Goal: Task Accomplishment & Management: Use online tool/utility

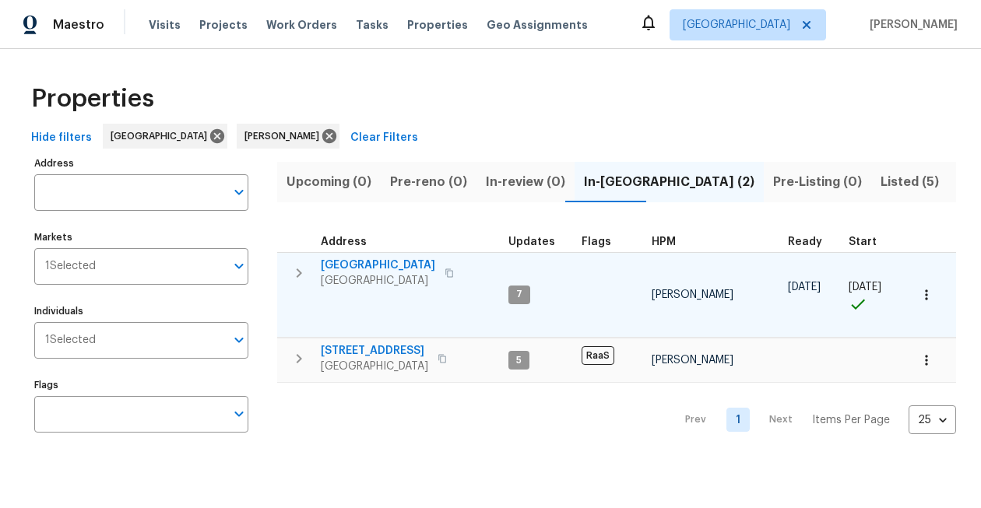
click at [420, 262] on span "[GEOGRAPHIC_DATA]" at bounding box center [378, 266] width 114 height 16
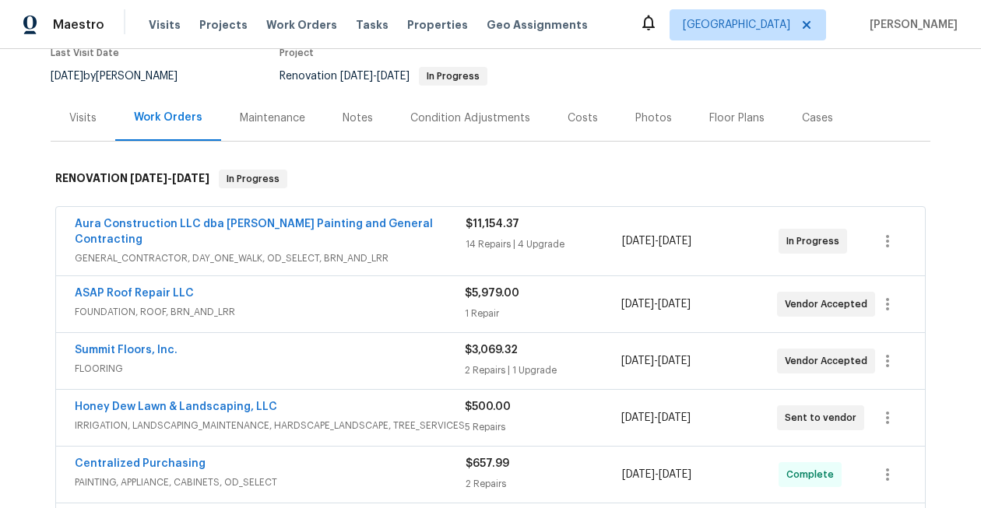
scroll to position [159, 0]
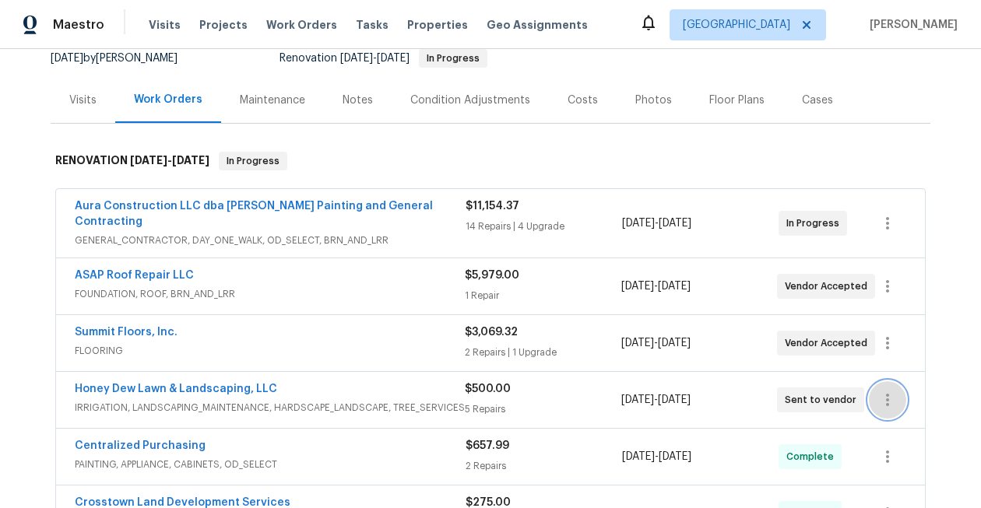
click at [884, 391] on icon "button" at bounding box center [887, 400] width 19 height 19
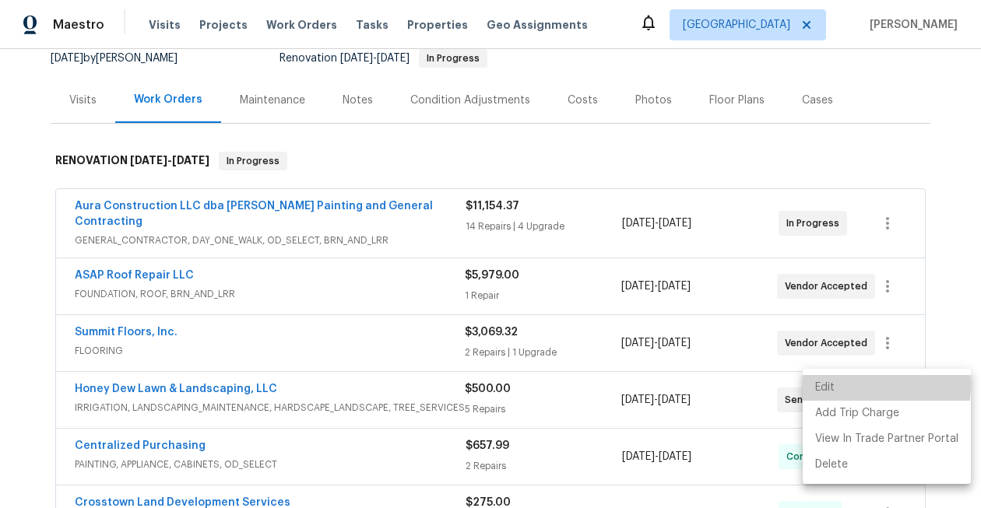
click at [844, 385] on li "Edit" at bounding box center [887, 388] width 168 height 26
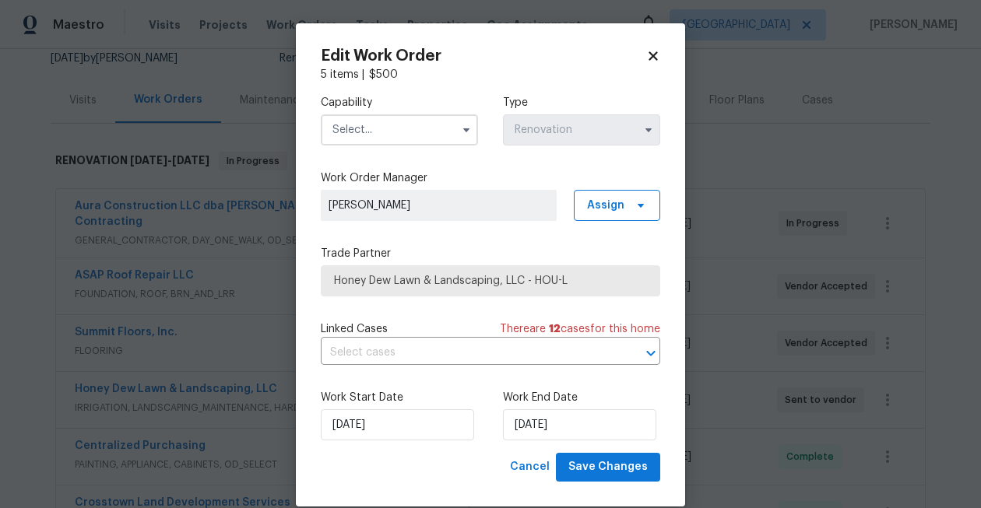
click at [399, 133] on input "text" at bounding box center [399, 129] width 157 height 31
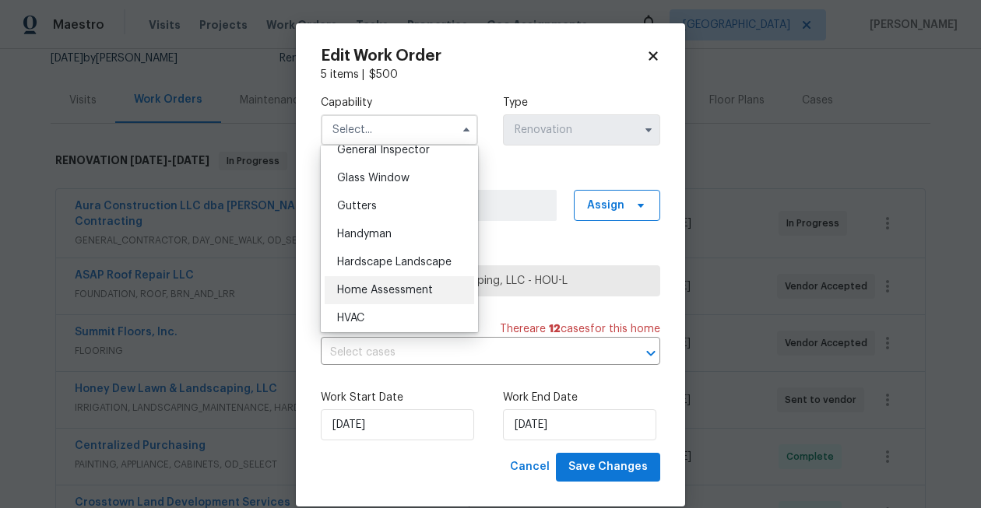
scroll to position [787, 0]
click at [398, 269] on div "Hardscape Landscape" at bounding box center [399, 261] width 149 height 28
type input "Hardscape Landscape"
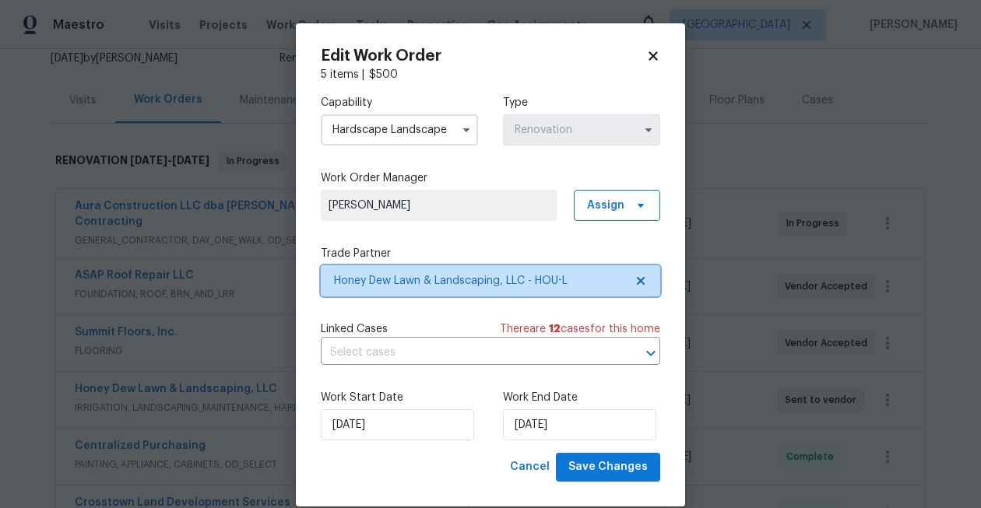
click at [497, 274] on span "Honey Dew Lawn & Landscaping, LLC - HOU-L" at bounding box center [479, 281] width 290 height 16
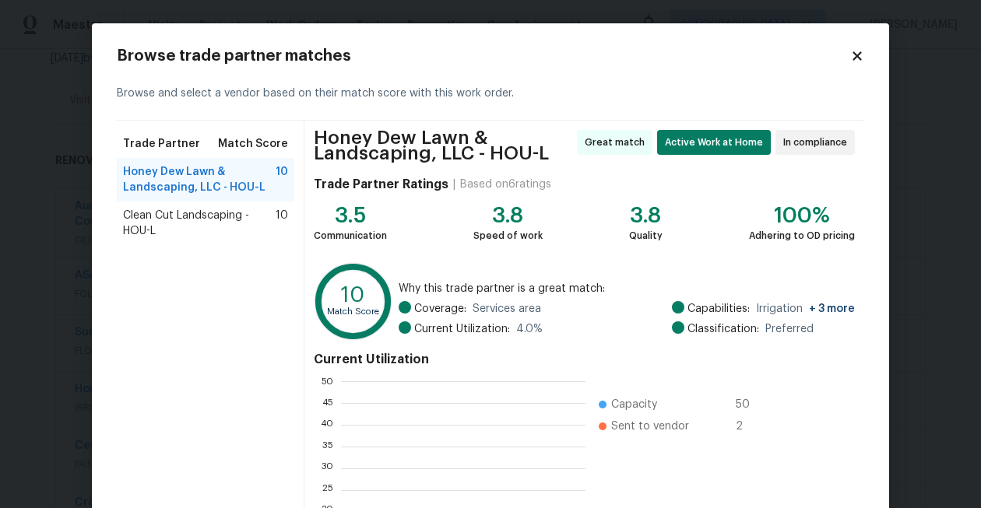
scroll to position [218, 244]
click at [215, 234] on span "Clean Cut Landscaping - HOU-L" at bounding box center [199, 223] width 153 height 31
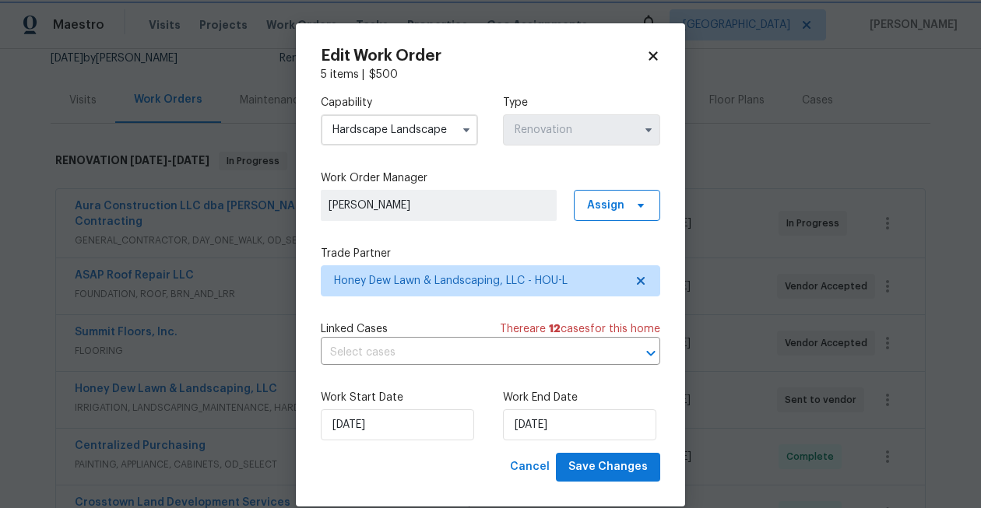
click at [69, 132] on body "Maestro Visits Projects Work Orders Tasks Properties Geo Assignments Houston St…" at bounding box center [490, 254] width 981 height 508
click at [663, 54] on div "Edit Work Order 5 items | $ 500 Capability Hardscape Landscape Type Renovation …" at bounding box center [490, 264] width 389 height 483
click at [655, 56] on icon at bounding box center [653, 56] width 14 height 14
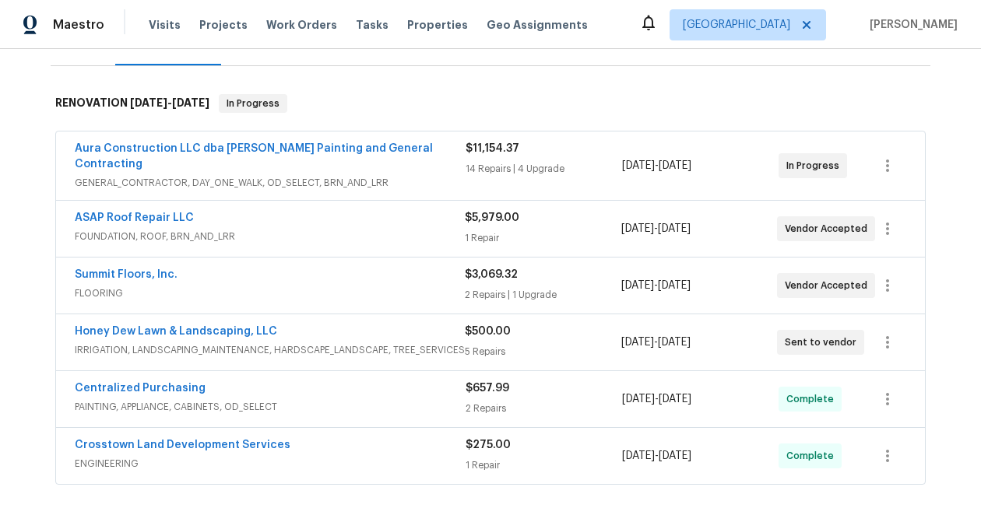
scroll to position [214, 0]
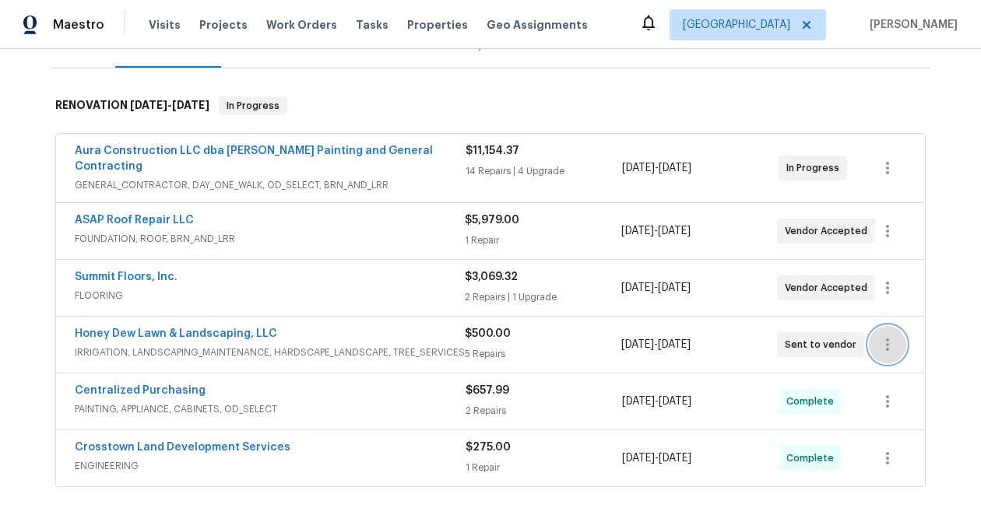
click at [888, 336] on icon "button" at bounding box center [887, 345] width 19 height 19
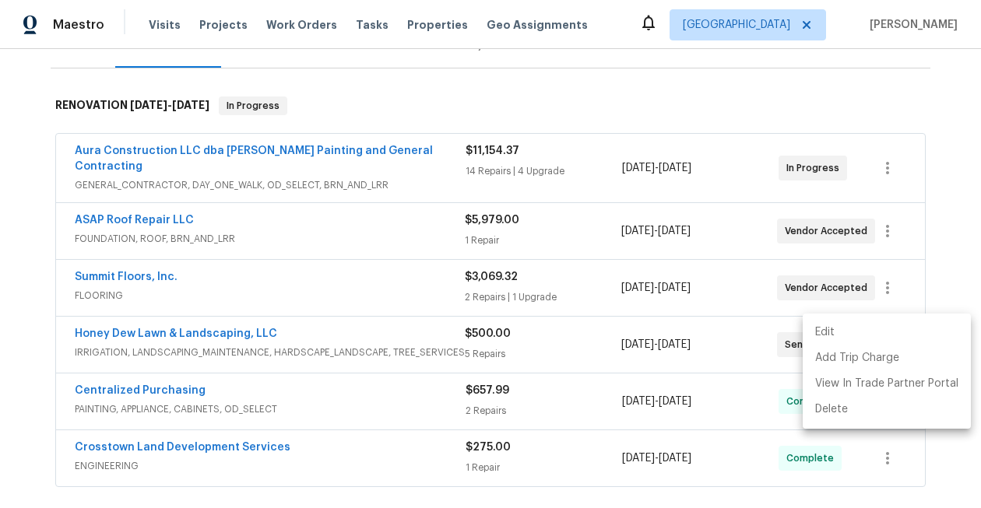
click at [845, 337] on li "Edit" at bounding box center [887, 333] width 168 height 26
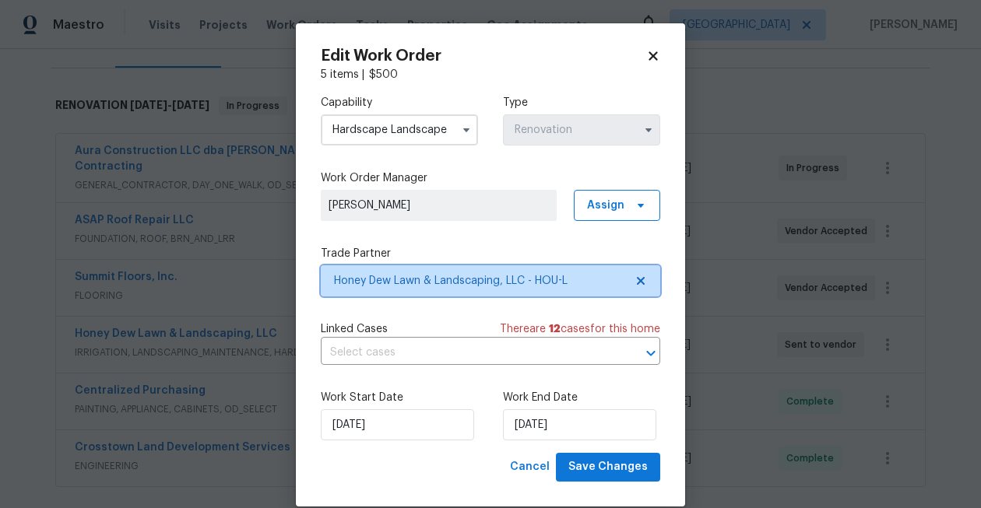
click at [437, 284] on span "Honey Dew Lawn & Landscaping, LLC - HOU-L" at bounding box center [479, 281] width 290 height 16
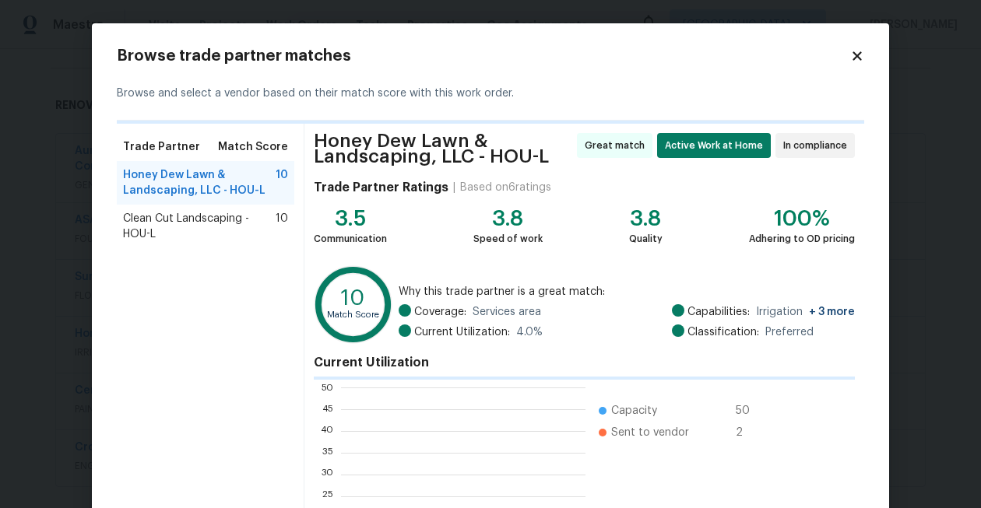
scroll to position [218, 244]
click at [242, 227] on span "Clean Cut Landscaping - HOU-L" at bounding box center [199, 226] width 153 height 31
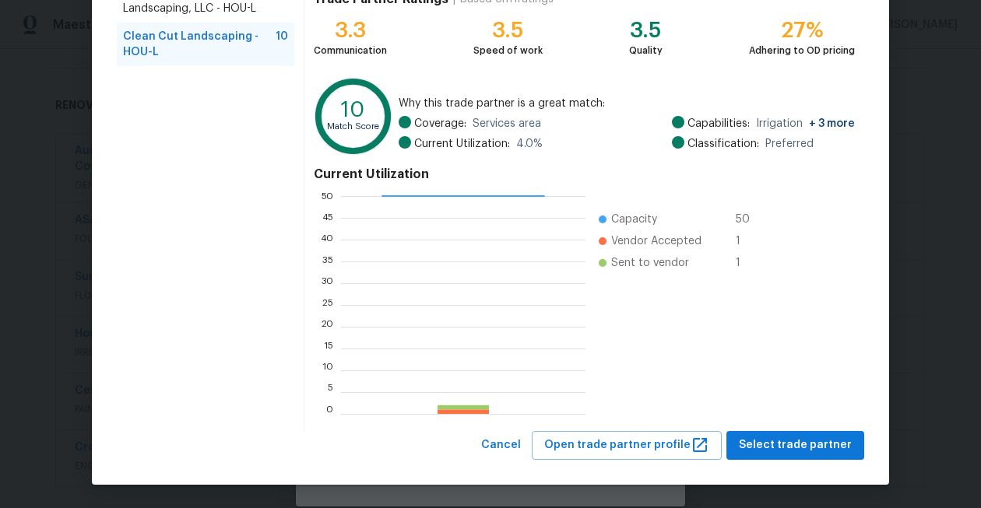
scroll to position [178, 0]
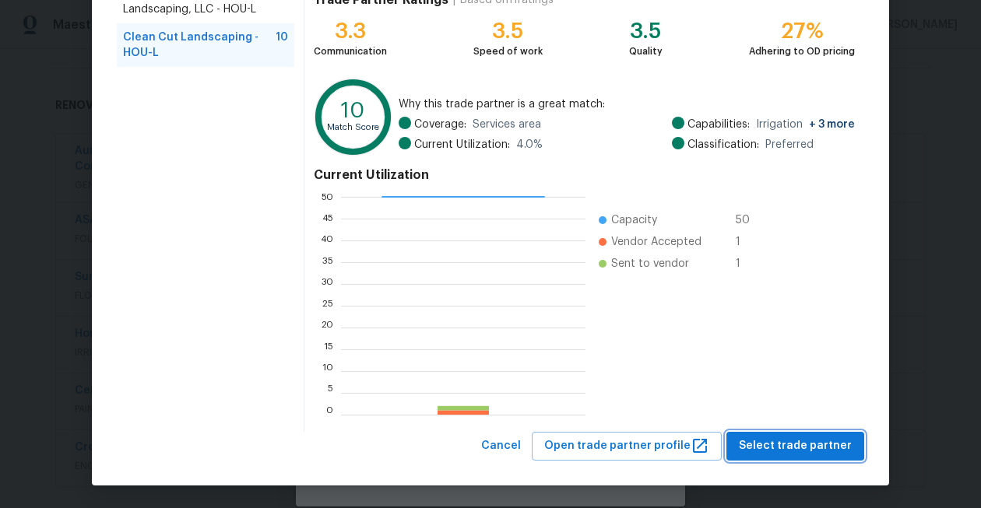
click at [770, 442] on span "Select trade partner" at bounding box center [795, 446] width 113 height 19
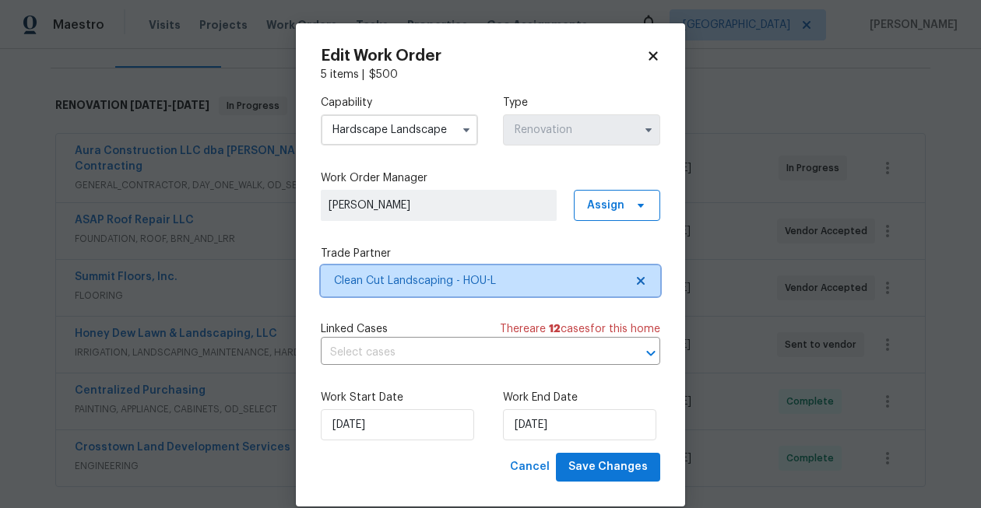
scroll to position [0, 0]
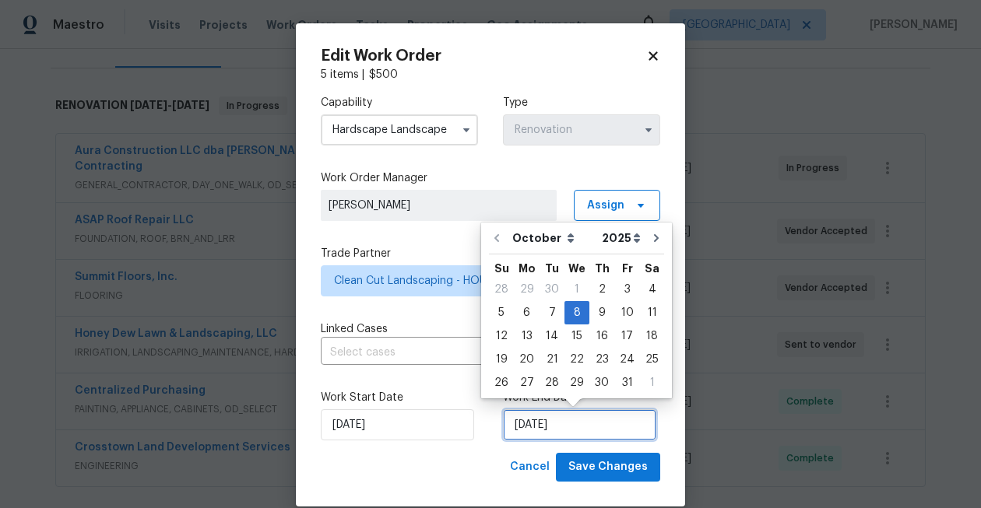
click at [552, 431] on input "[DATE]" at bounding box center [579, 425] width 153 height 31
click at [603, 316] on div "9" at bounding box center [601, 313] width 25 height 22
type input "[DATE]"
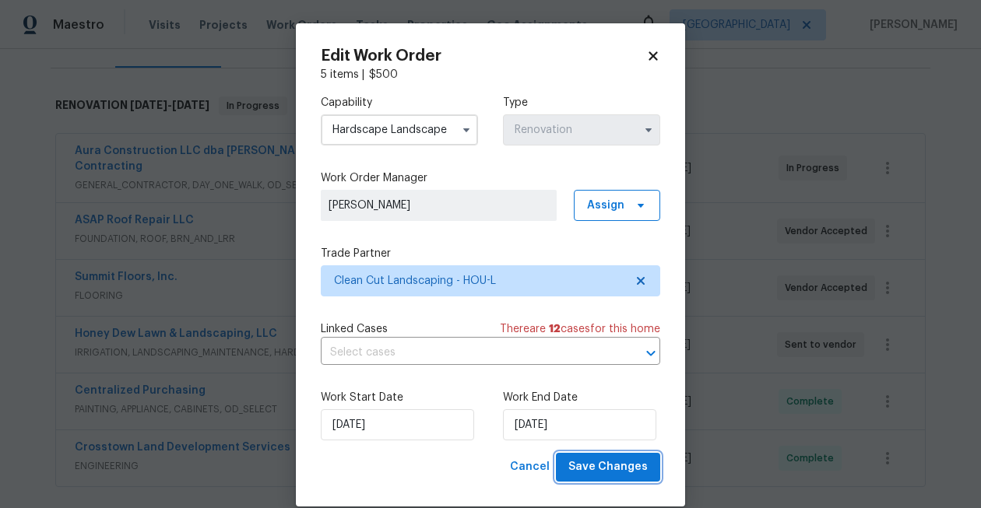
click at [608, 477] on button "Save Changes" at bounding box center [608, 467] width 104 height 29
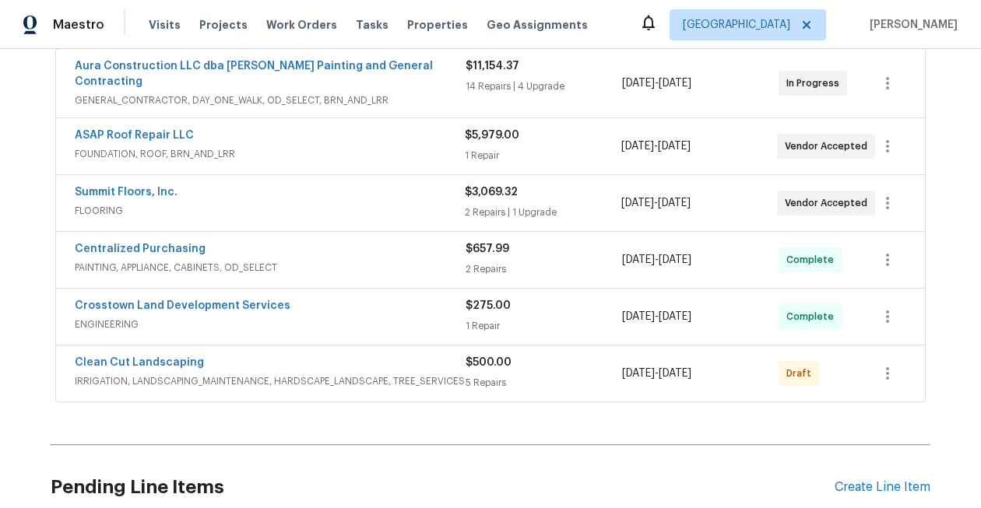
scroll to position [304, 0]
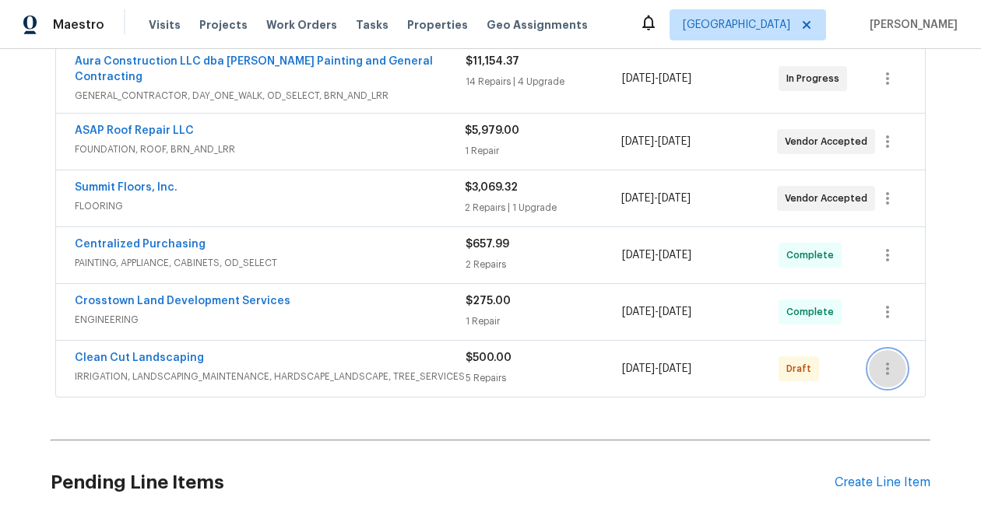
click at [886, 360] on icon "button" at bounding box center [887, 369] width 19 height 19
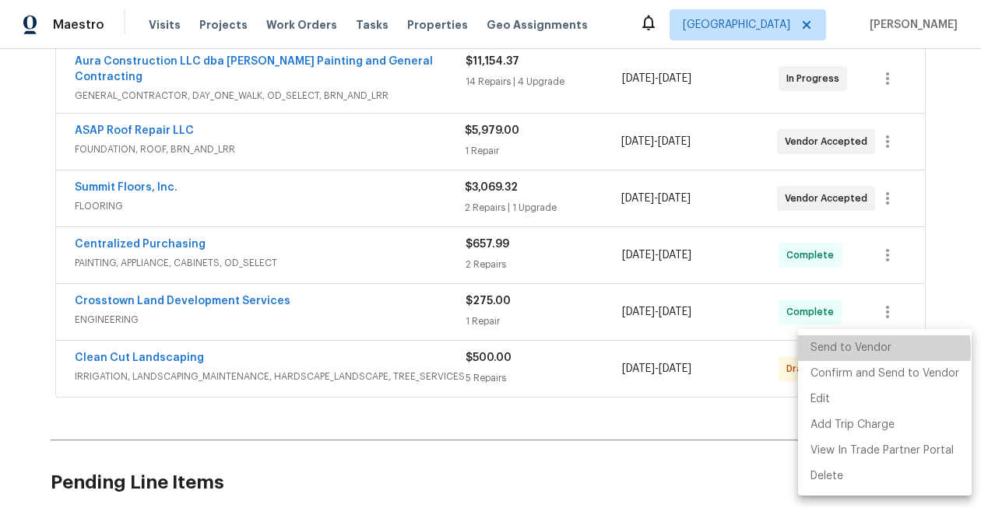
click at [869, 350] on li "Send to Vendor" at bounding box center [885, 349] width 174 height 26
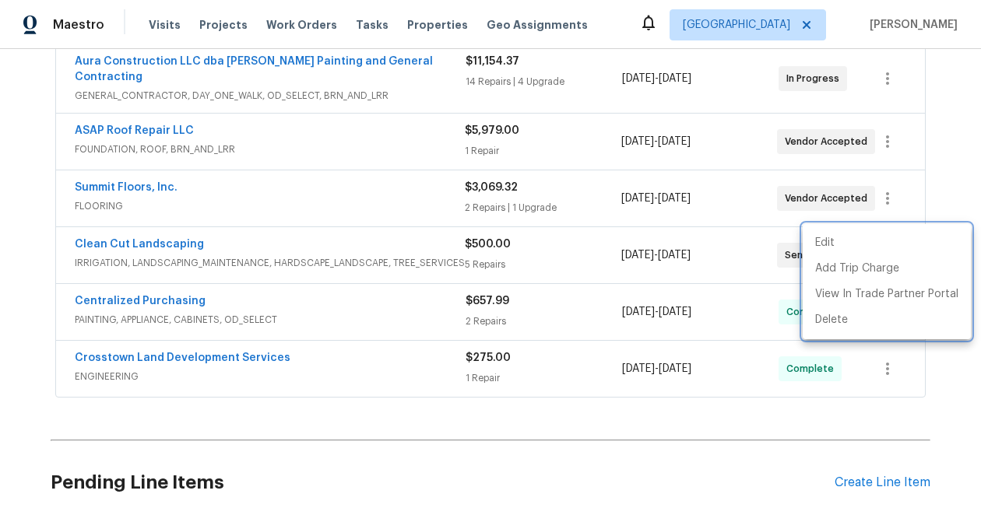
click at [120, 237] on div at bounding box center [490, 254] width 981 height 508
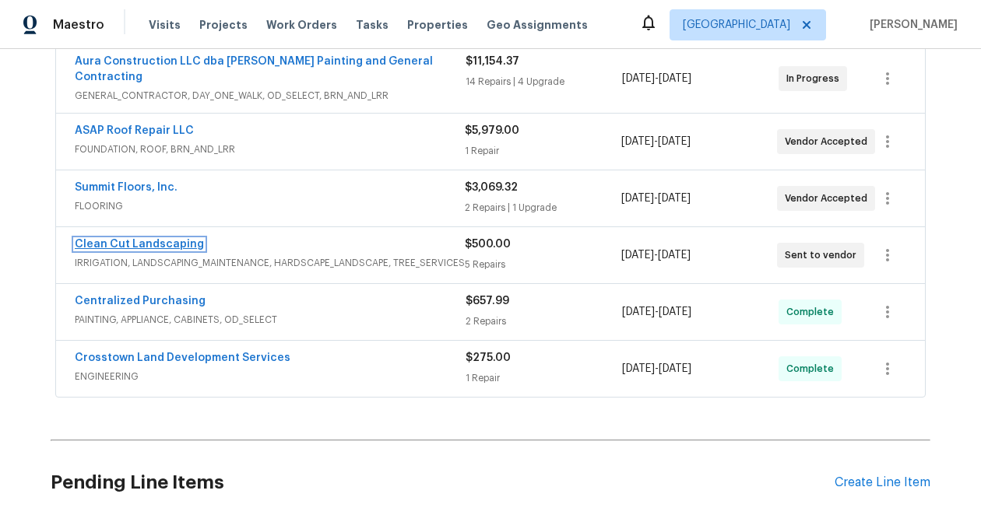
click at [139, 239] on link "Clean Cut Landscaping" at bounding box center [139, 244] width 129 height 11
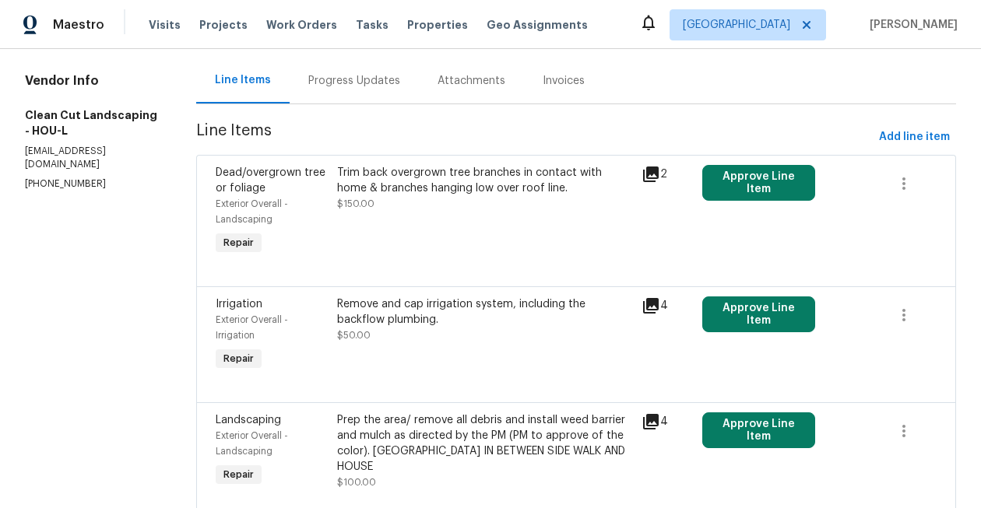
scroll to position [203, 0]
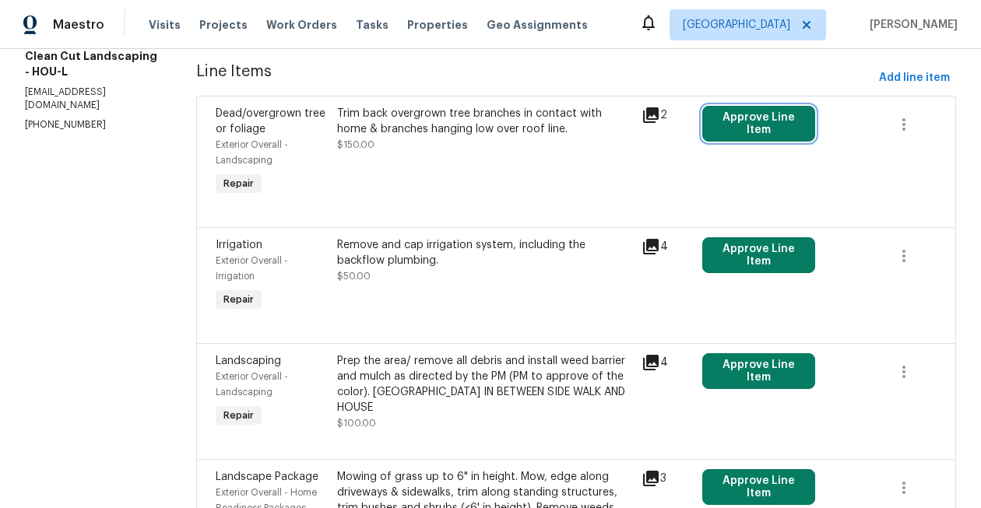
click at [739, 125] on button "Approve Line Item" at bounding box center [758, 124] width 112 height 36
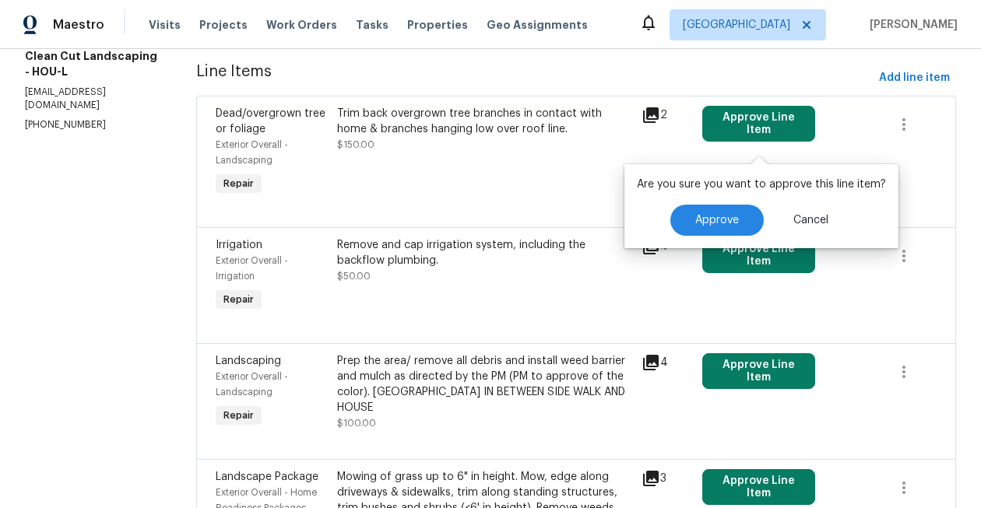
click at [723, 245] on div "Are you sure you want to approve this line item? Approve Cancel" at bounding box center [761, 206] width 274 height 84
click at [735, 223] on button "Approve" at bounding box center [716, 220] width 93 height 31
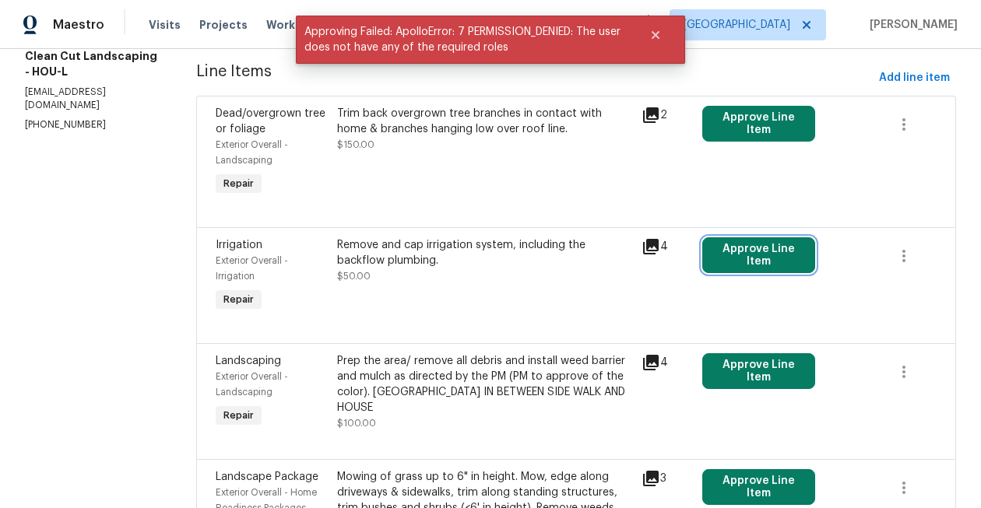
click at [755, 258] on button "Approve Line Item" at bounding box center [758, 255] width 112 height 36
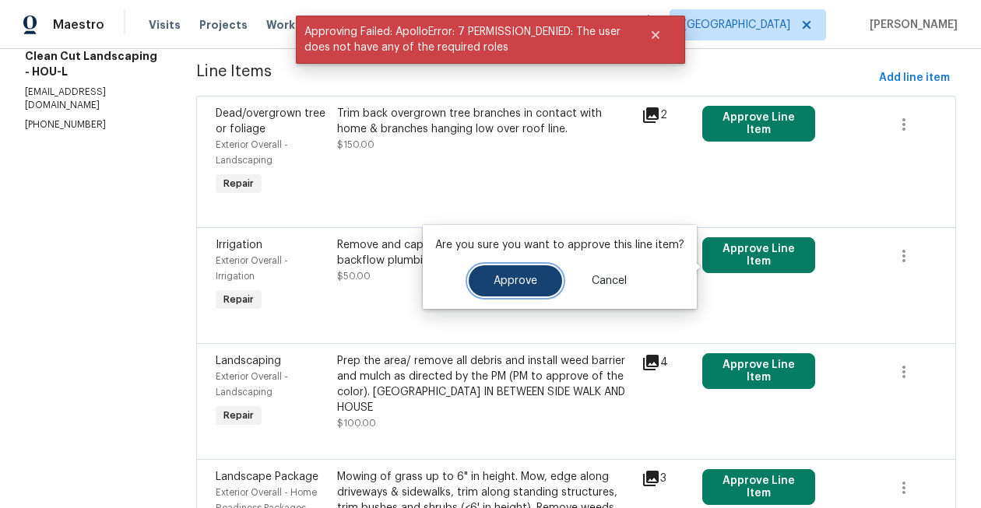
click at [540, 276] on button "Approve" at bounding box center [515, 280] width 93 height 31
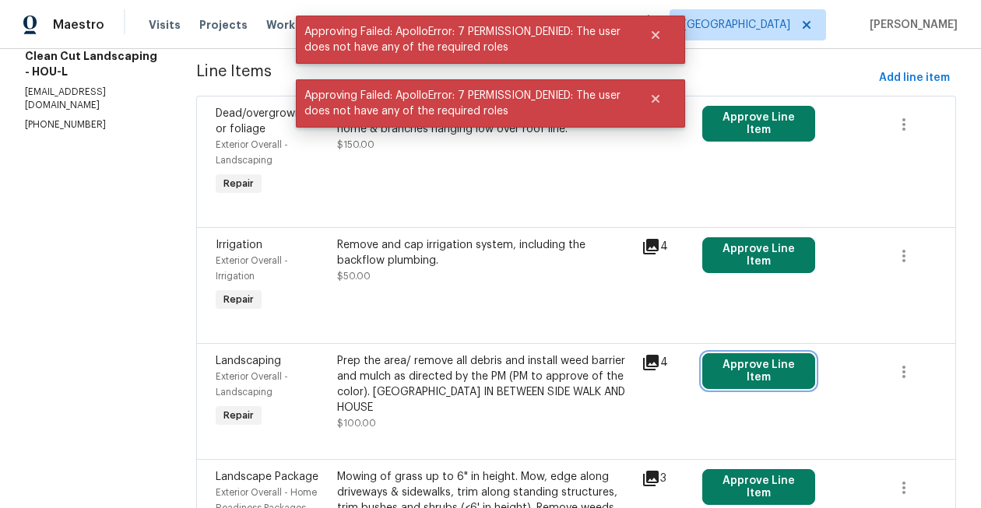
click at [767, 389] on button "Approve Line Item" at bounding box center [758, 371] width 112 height 36
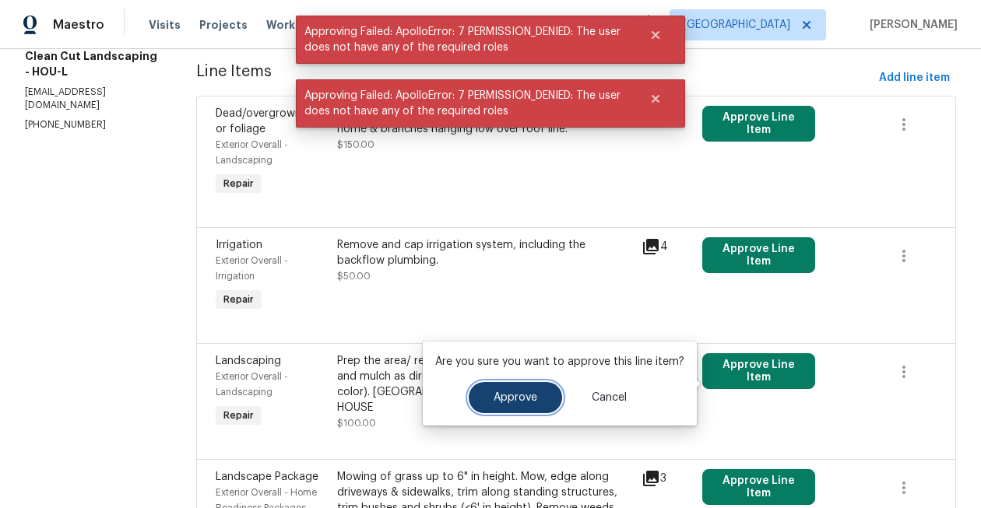
click at [540, 399] on button "Approve" at bounding box center [515, 397] width 93 height 31
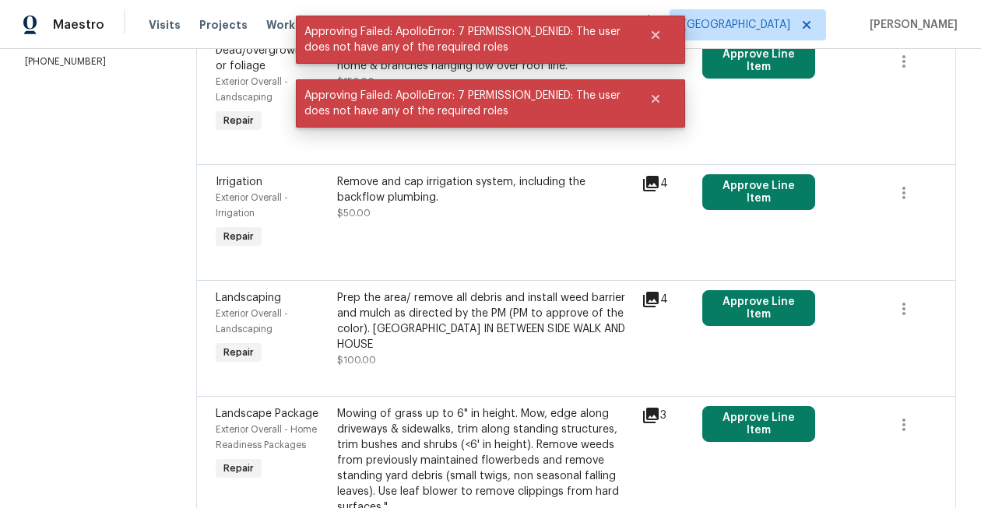
scroll to position [271, 0]
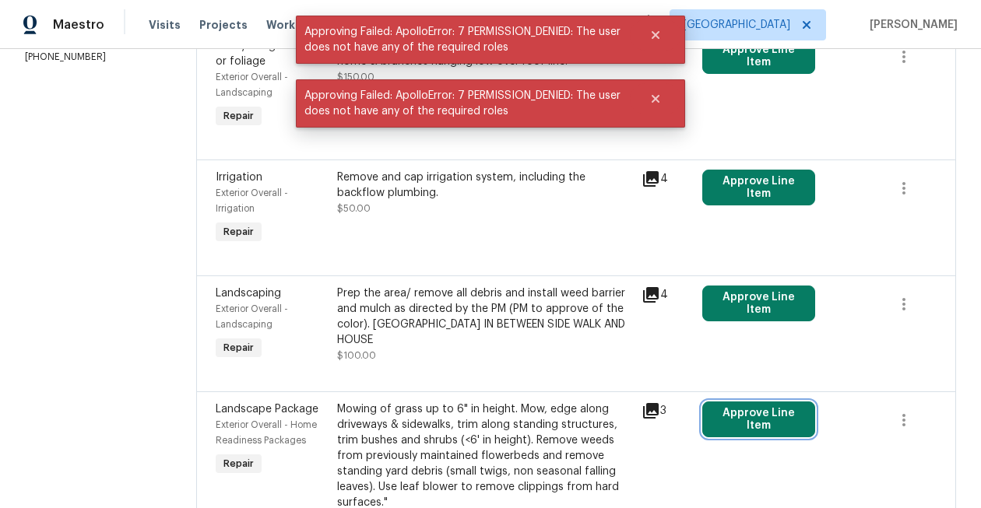
click at [757, 423] on button "Approve Line Item" at bounding box center [758, 420] width 112 height 36
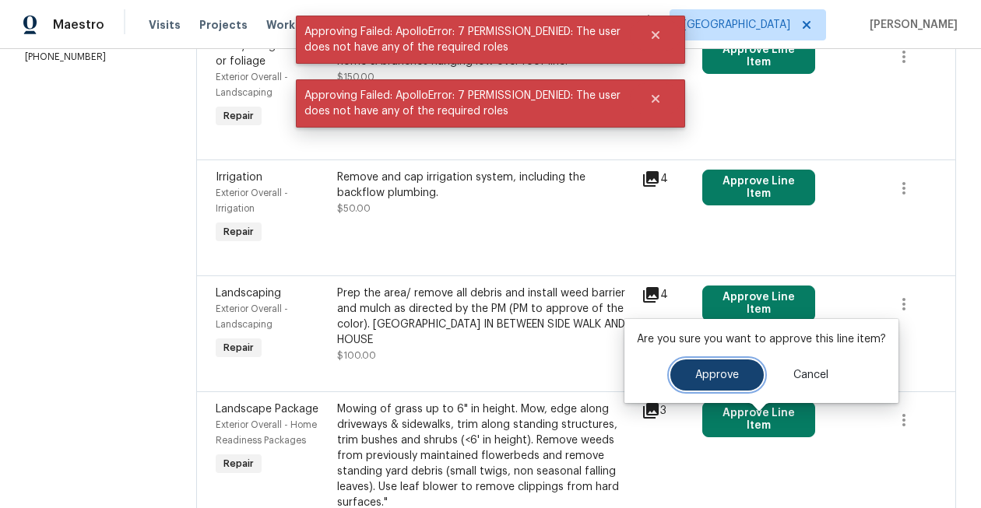
click at [702, 376] on span "Approve" at bounding box center [717, 376] width 44 height 12
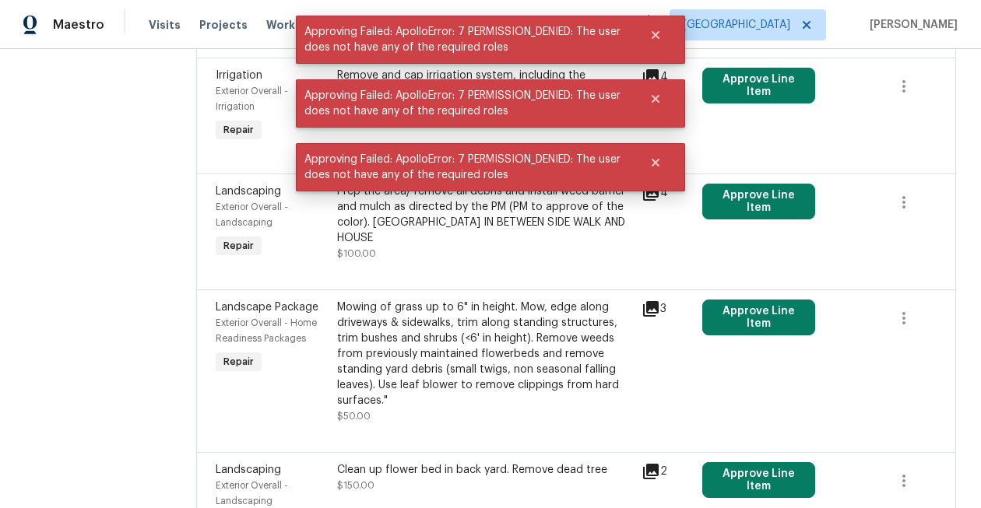
scroll to position [433, 0]
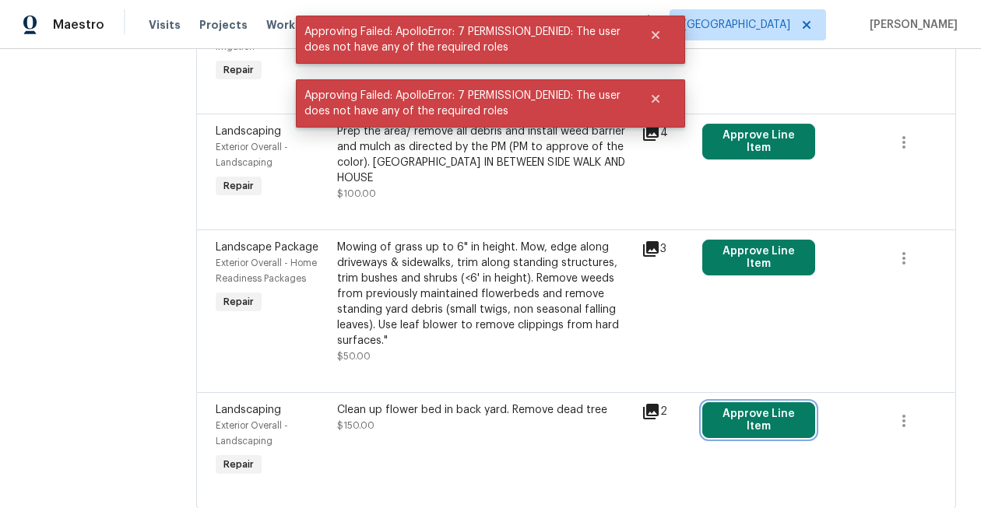
click at [744, 429] on button "Approve Line Item" at bounding box center [758, 421] width 112 height 36
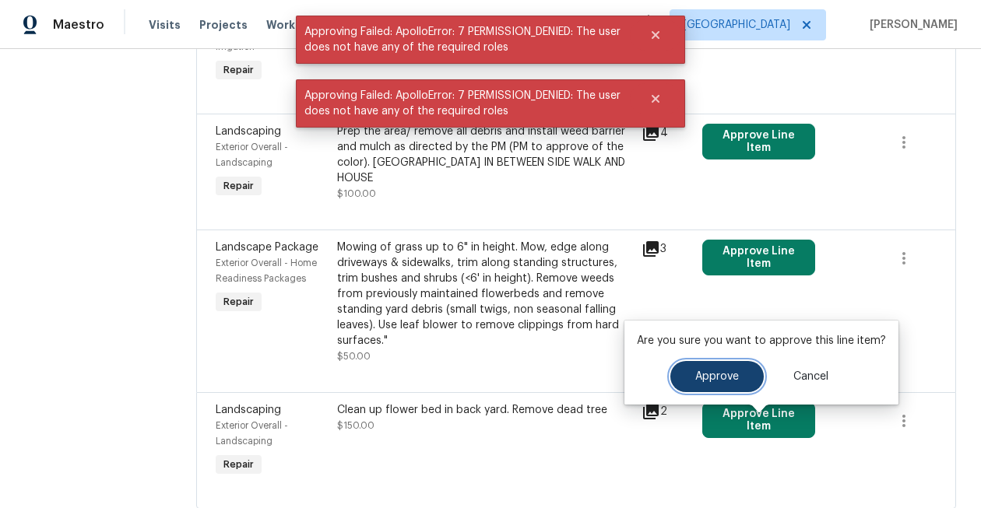
click at [734, 378] on span "Approve" at bounding box center [717, 377] width 44 height 12
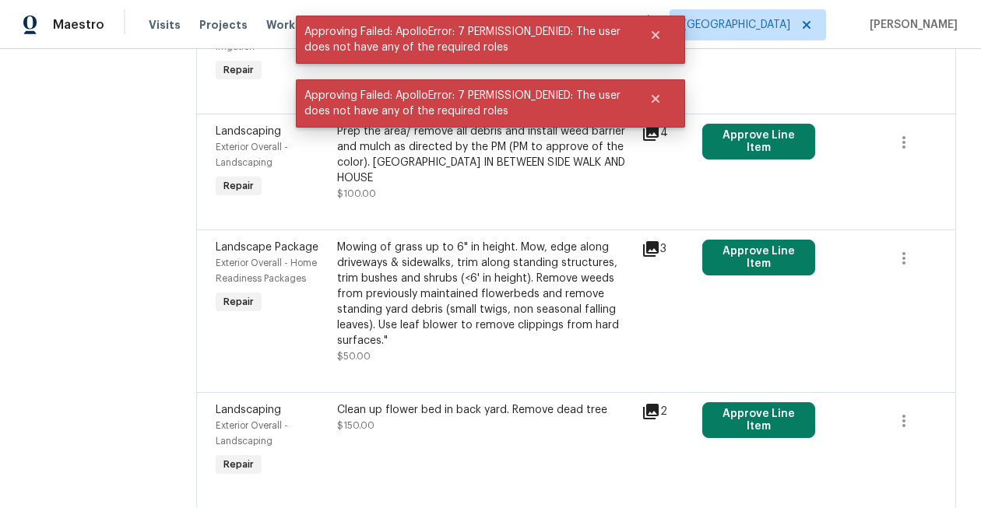
scroll to position [491, 0]
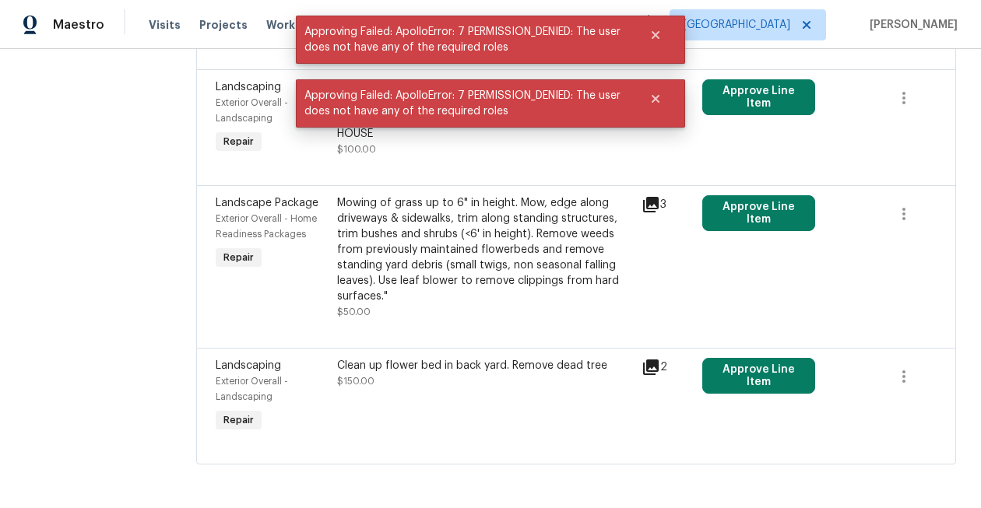
click at [819, 336] on div at bounding box center [576, 329] width 721 height 19
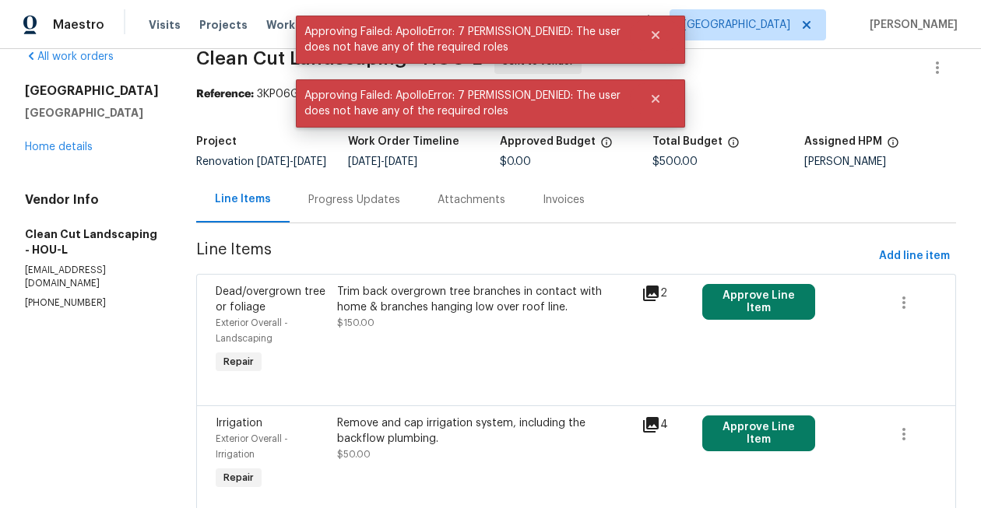
scroll to position [0, 0]
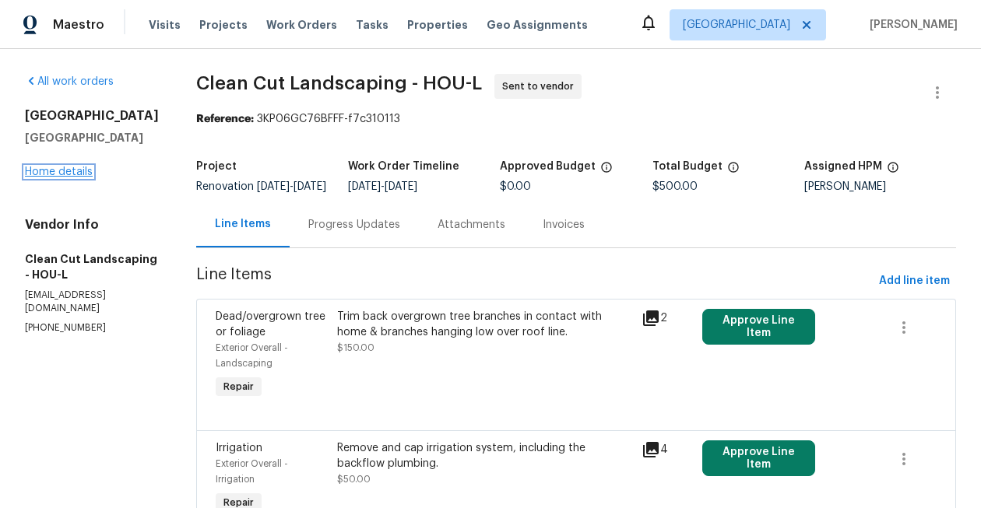
click at [68, 178] on link "Home details" at bounding box center [59, 172] width 68 height 11
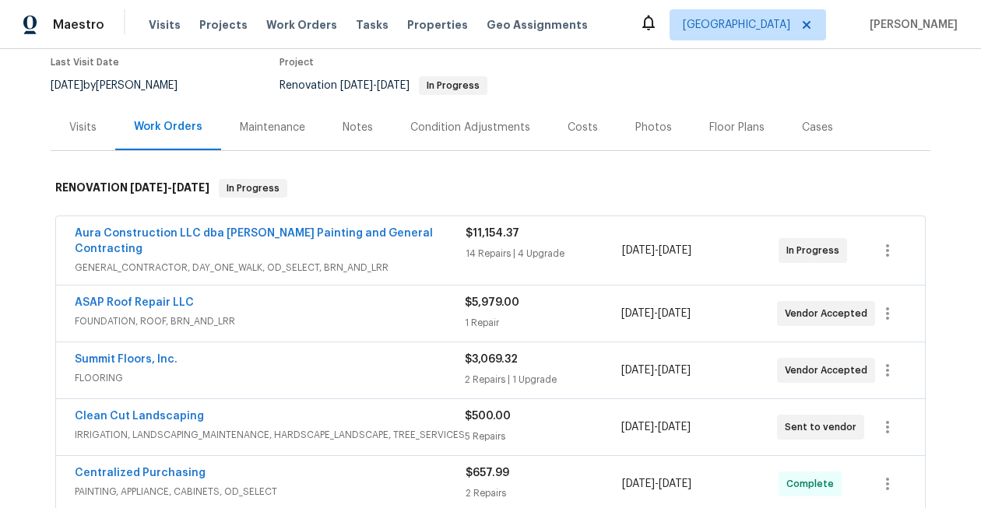
scroll to position [146, 0]
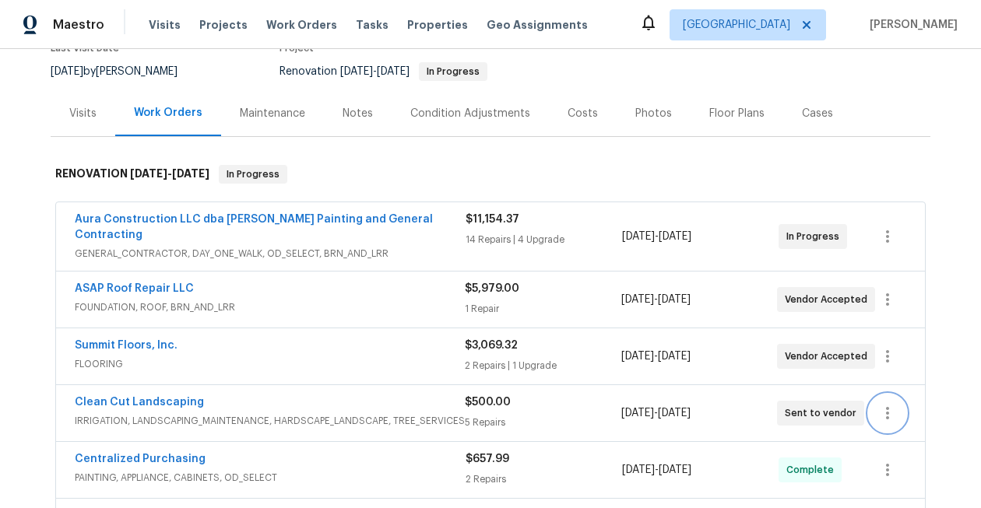
click at [886, 404] on icon "button" at bounding box center [887, 413] width 19 height 19
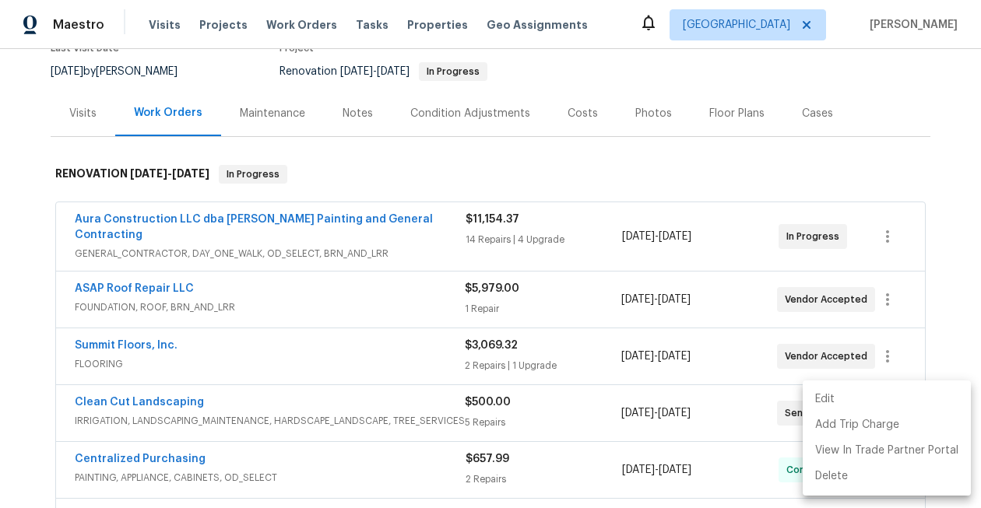
click at [849, 399] on li "Edit" at bounding box center [887, 400] width 168 height 26
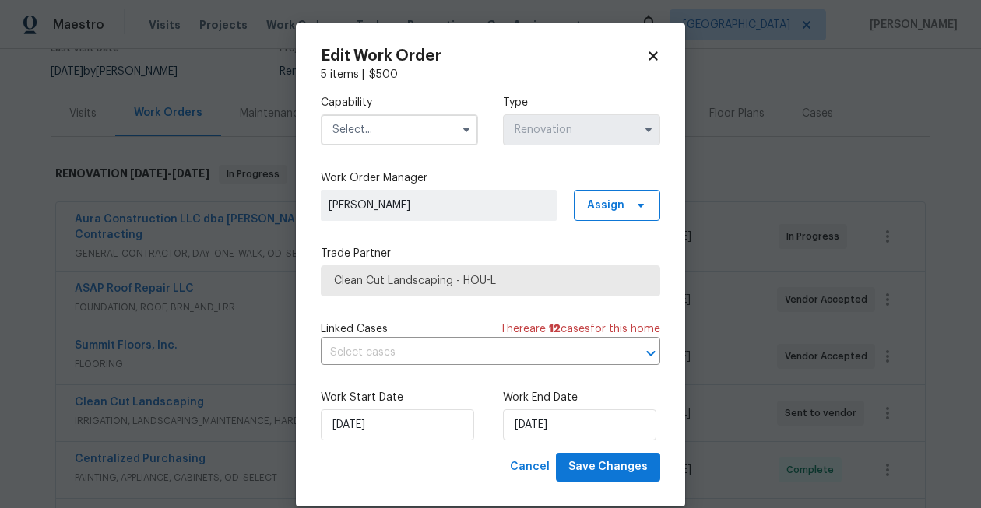
click at [652, 56] on icon at bounding box center [653, 55] width 9 height 9
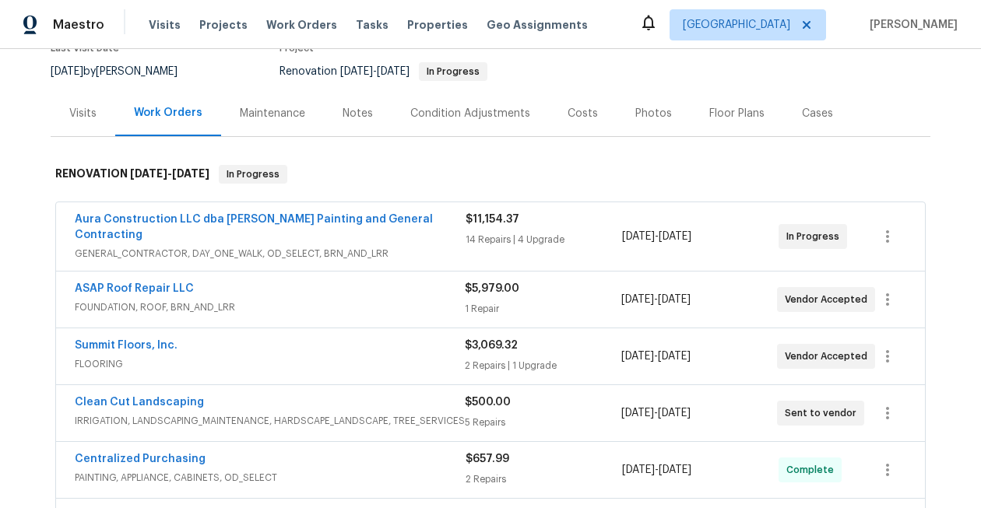
click at [494, 340] on span "$3,069.32" at bounding box center [491, 345] width 53 height 11
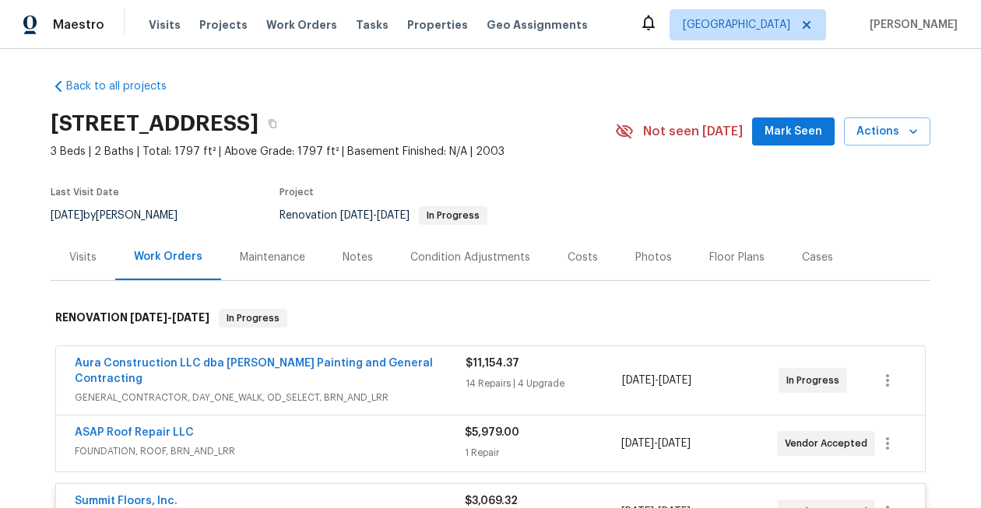
scroll to position [0, 0]
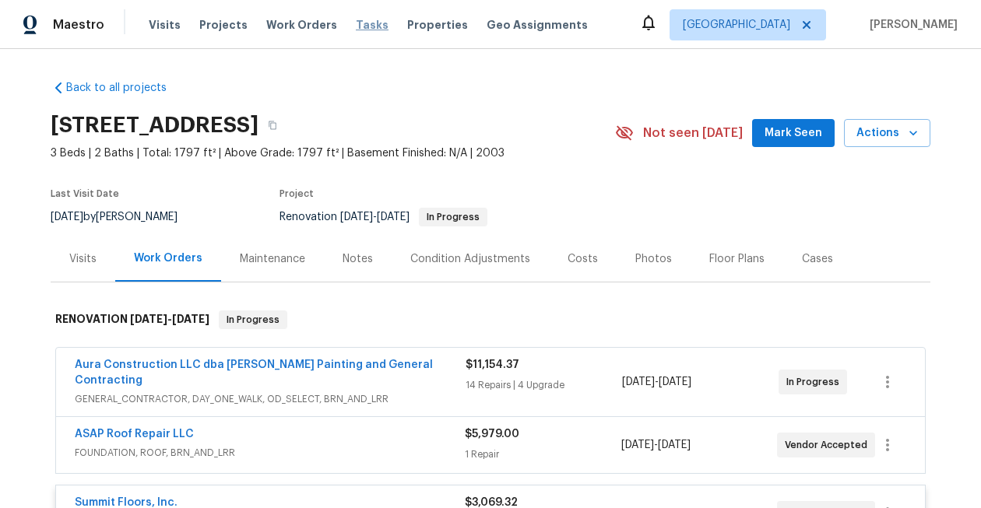
click at [361, 24] on span "Tasks" at bounding box center [372, 24] width 33 height 11
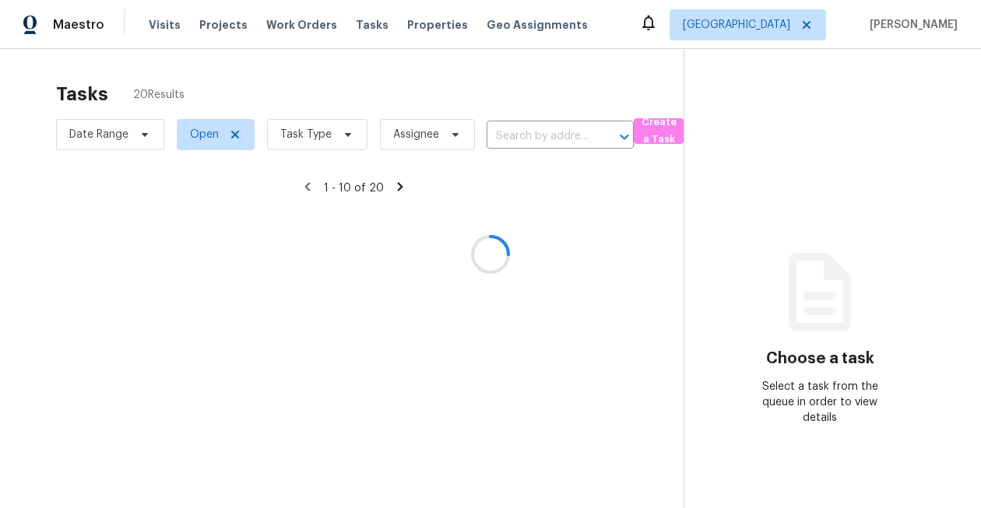
click at [311, 132] on div at bounding box center [490, 254] width 981 height 508
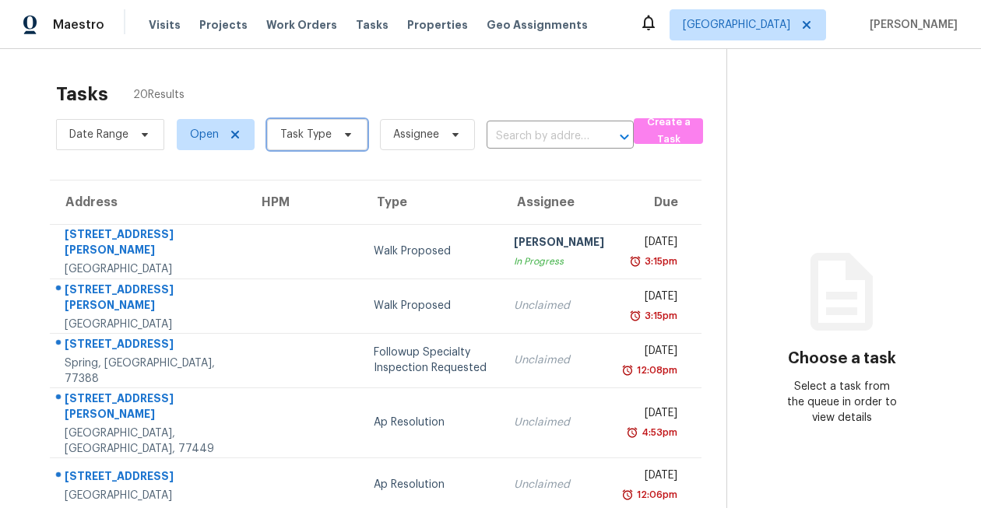
click at [311, 132] on span "Task Type" at bounding box center [305, 135] width 51 height 16
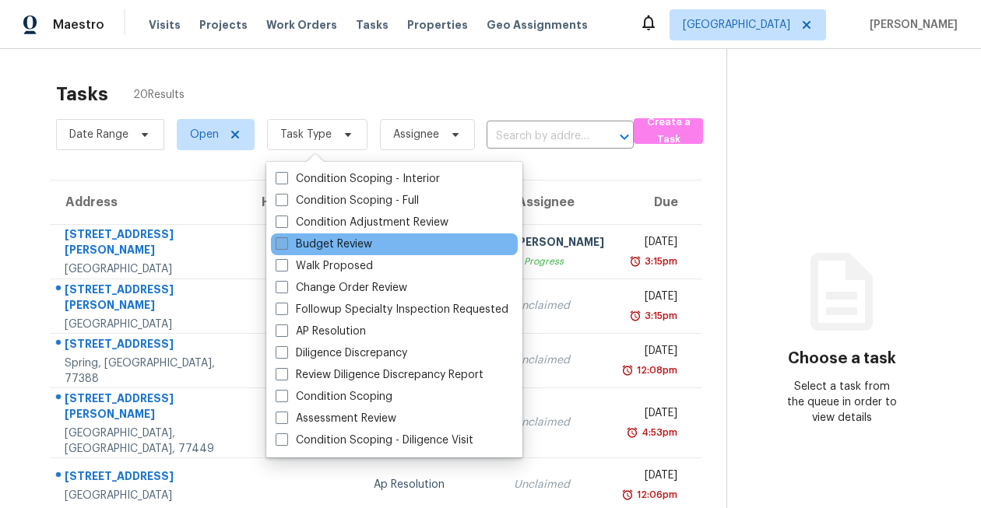
click at [336, 238] on label "Budget Review" at bounding box center [324, 245] width 97 height 16
click at [286, 238] on input "Budget Review" at bounding box center [281, 242] width 10 height 10
checkbox input "true"
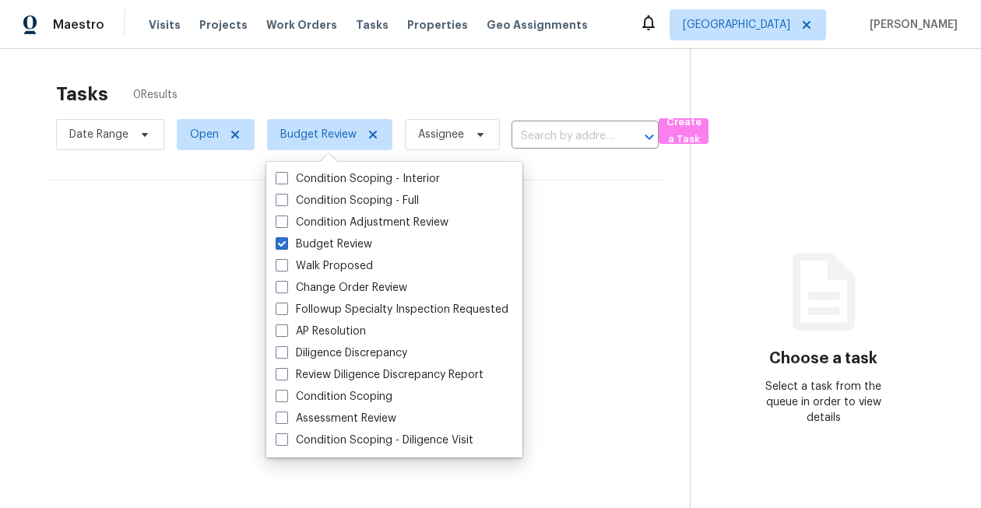
click at [255, 61] on div "Tasks 0 Results Date Range Open Budget Review Assignee ​ Create a Task No tasks…" at bounding box center [490, 303] width 981 height 508
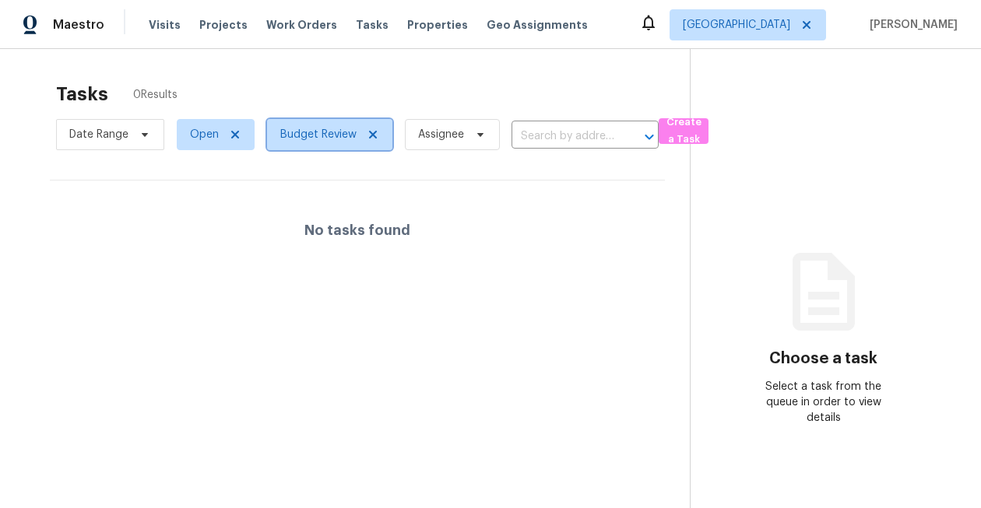
click at [371, 138] on icon at bounding box center [373, 134] width 12 height 12
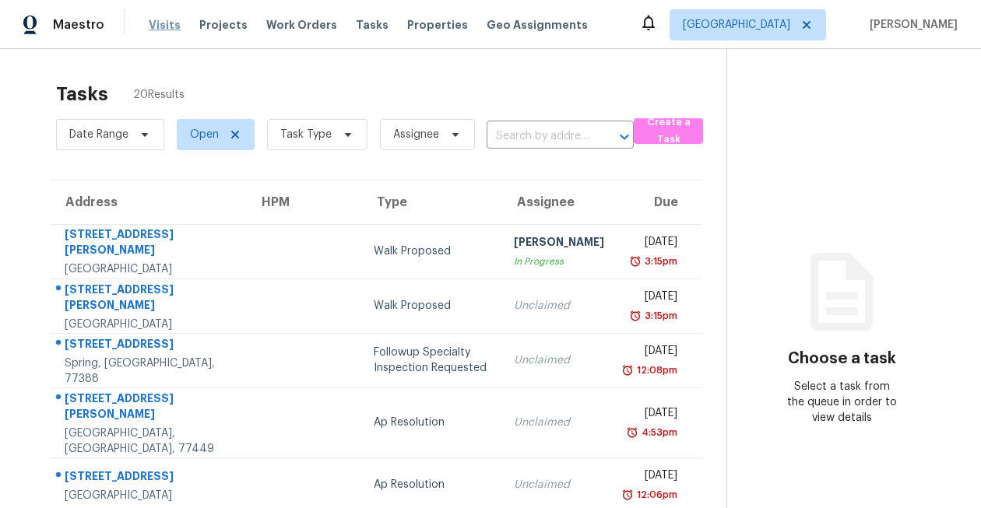
click at [156, 25] on span "Visits" at bounding box center [165, 25] width 32 height 16
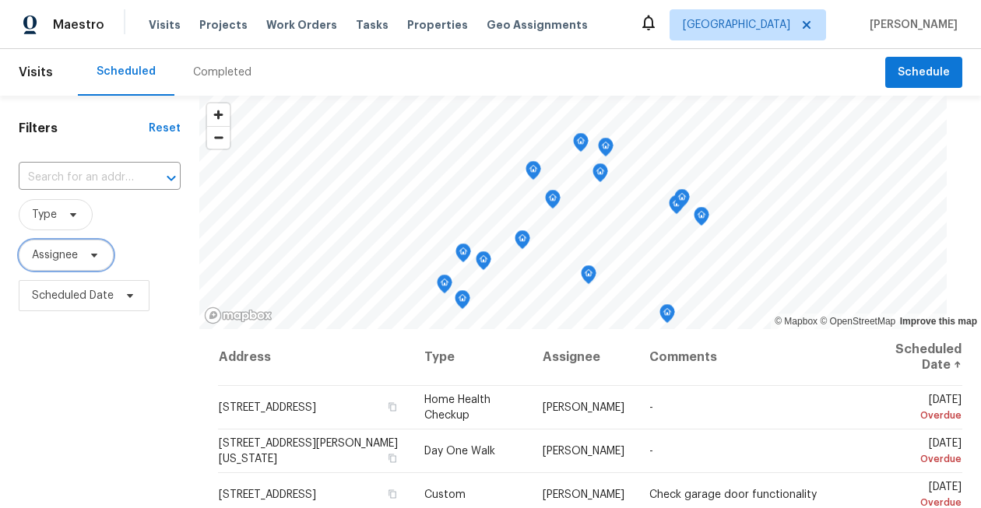
click at [61, 248] on span "Assignee" at bounding box center [55, 256] width 46 height 16
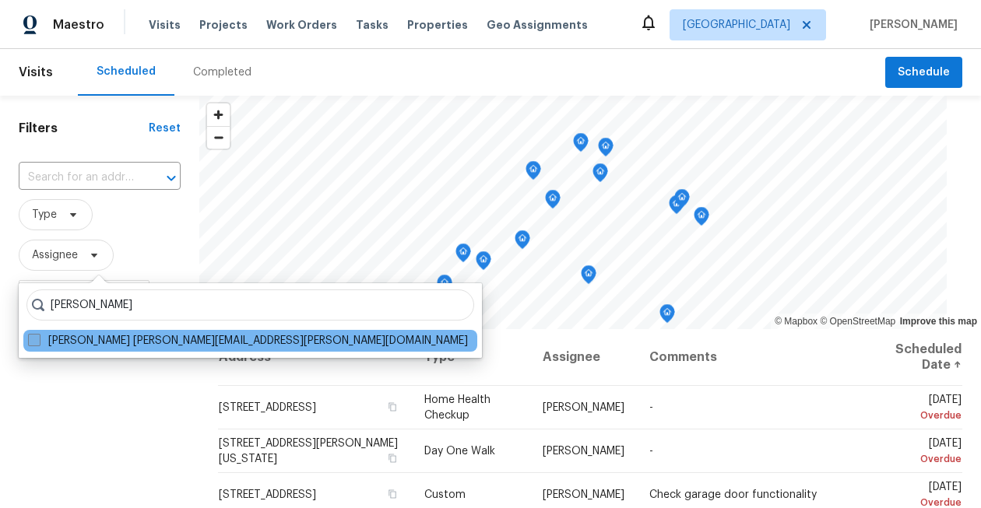
type input "[PERSON_NAME]"
click at [29, 342] on span at bounding box center [34, 340] width 12 height 12
click at [29, 342] on input "[PERSON_NAME] [PERSON_NAME][EMAIL_ADDRESS][PERSON_NAME][DOMAIN_NAME]" at bounding box center [33, 338] width 10 height 10
checkbox input "true"
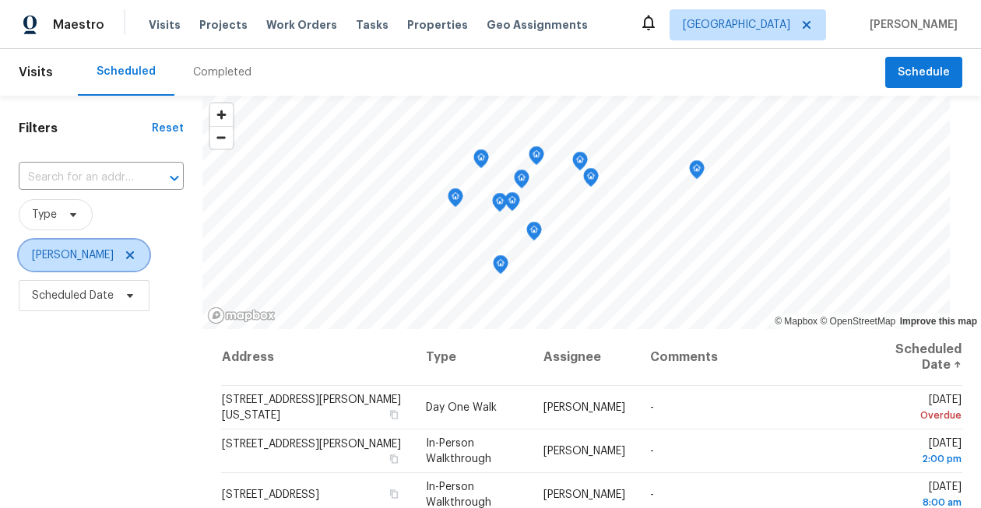
click at [126, 255] on icon at bounding box center [130, 255] width 8 height 8
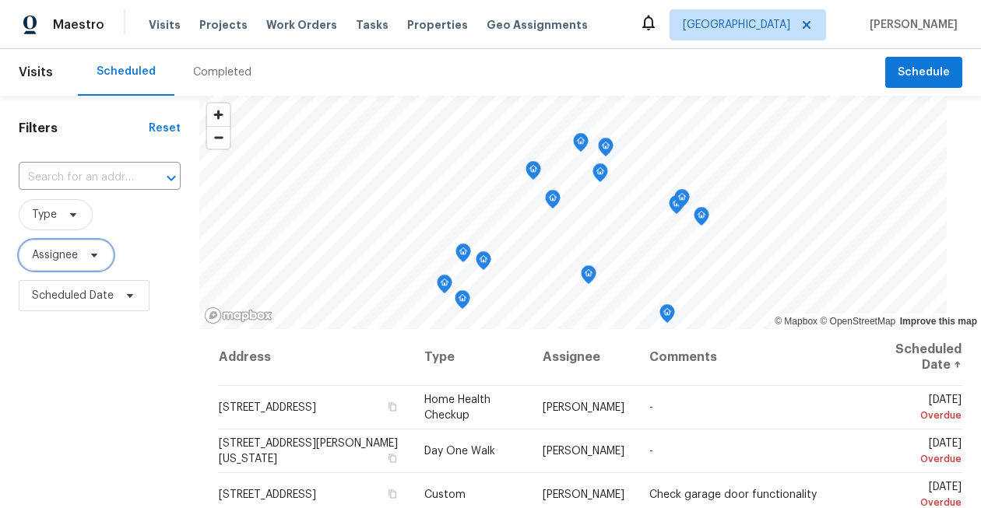
click at [43, 255] on span "Assignee" at bounding box center [55, 256] width 46 height 16
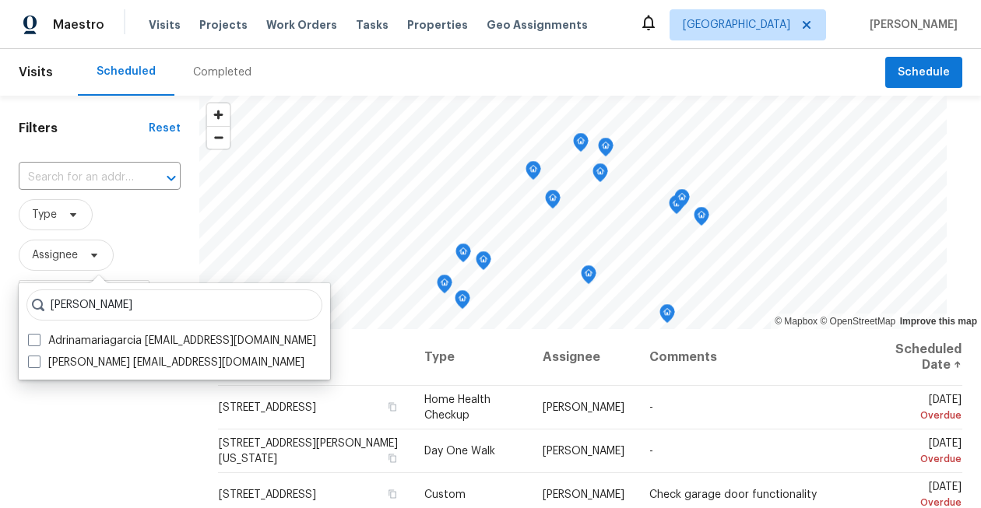
click at [109, 297] on input "[PERSON_NAME]" at bounding box center [174, 305] width 296 height 31
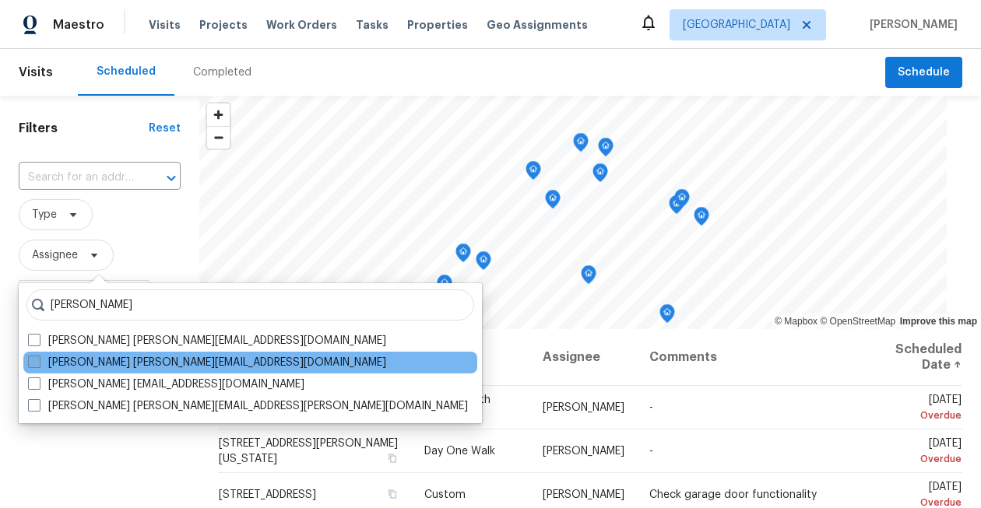
type input "[PERSON_NAME]"
click at [34, 362] on span at bounding box center [34, 362] width 12 height 12
click at [34, 362] on input "[PERSON_NAME] [PERSON_NAME][EMAIL_ADDRESS][DOMAIN_NAME]" at bounding box center [33, 360] width 10 height 10
checkbox input "true"
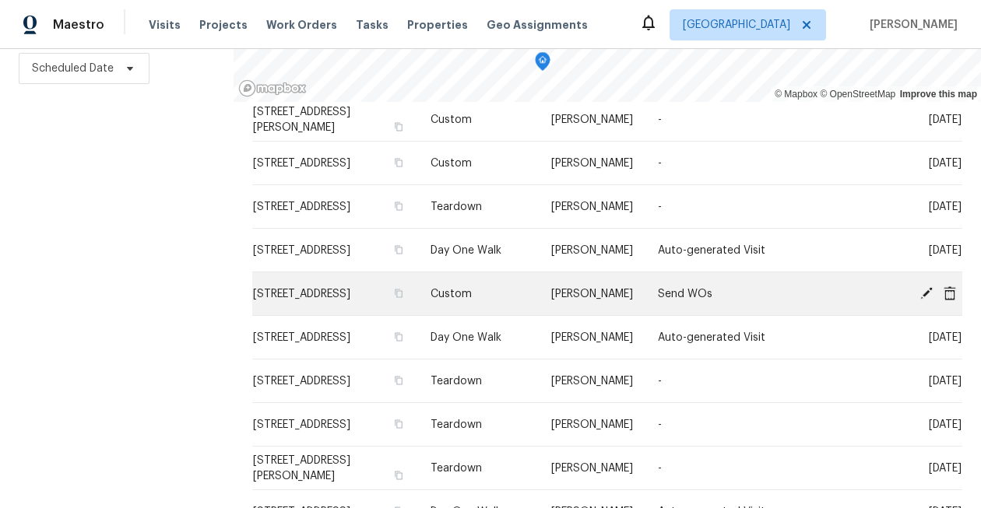
scroll to position [142, 0]
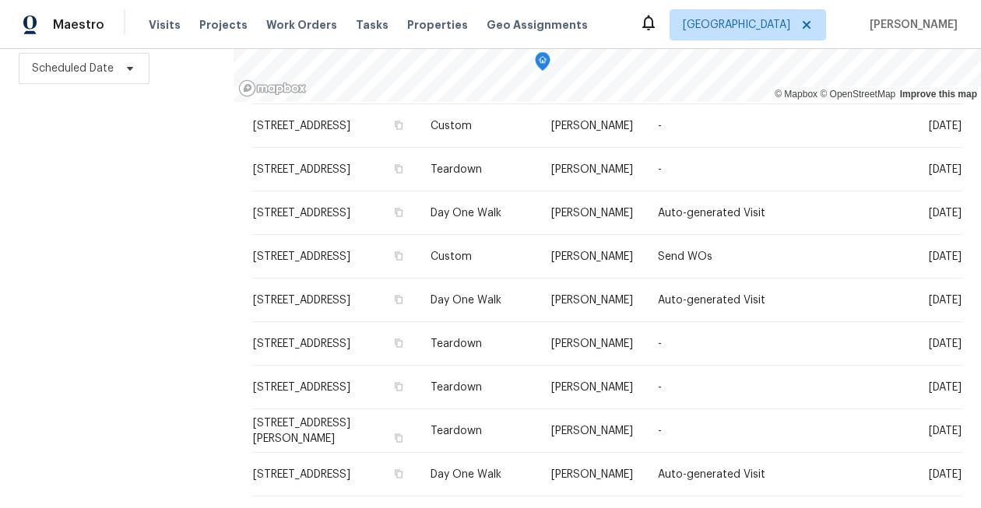
click at [190, 403] on div "Filters Reset ​ Type [PERSON_NAME] Scheduled Date" at bounding box center [117, 188] width 234 height 640
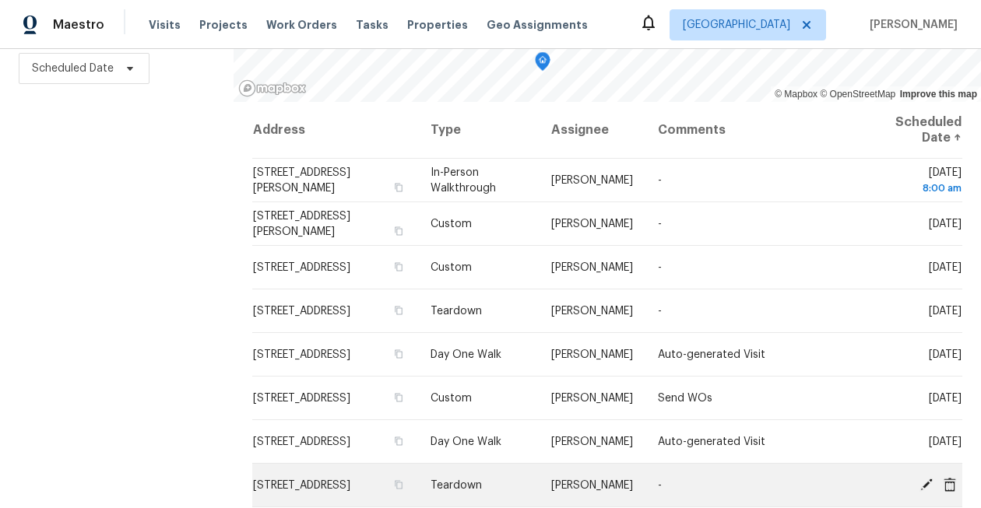
scroll to position [0, 0]
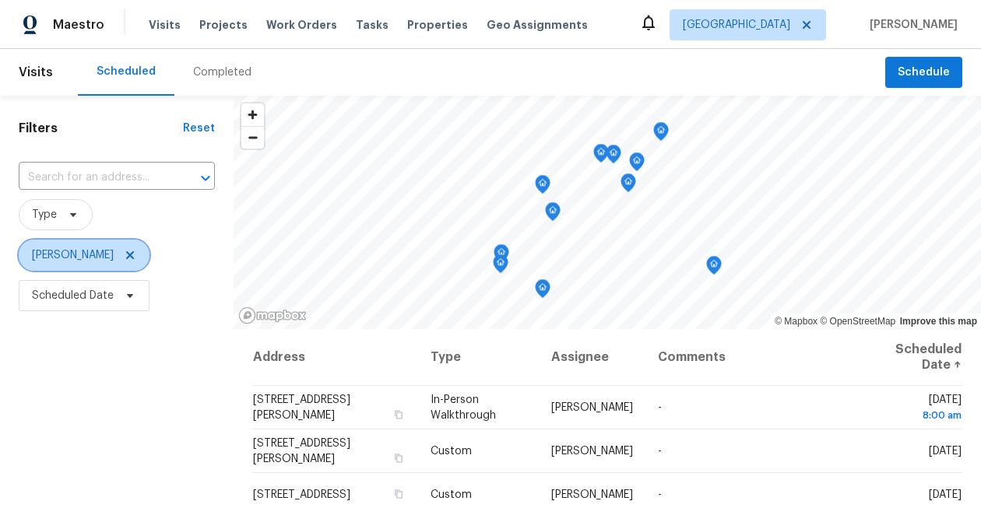
click at [136, 257] on icon at bounding box center [130, 255] width 12 height 12
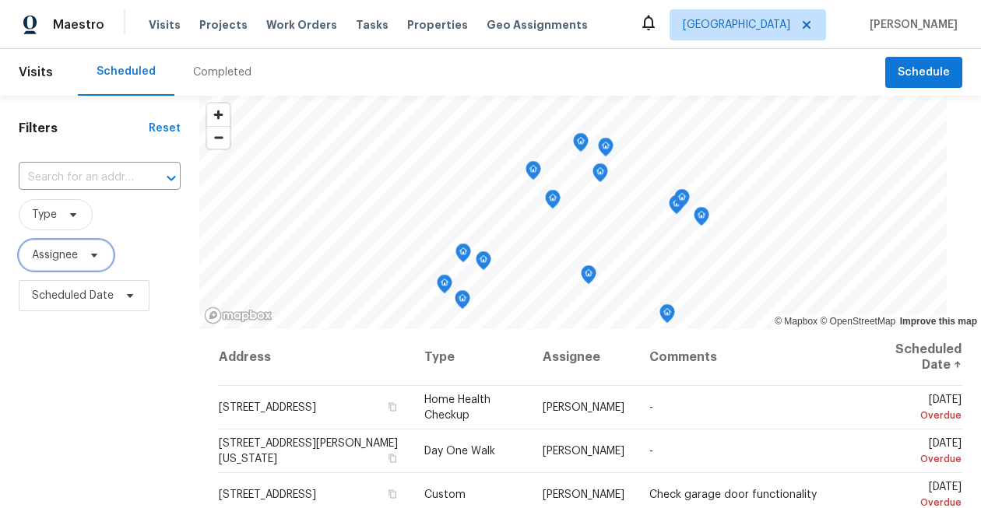
click at [46, 259] on span "Assignee" at bounding box center [55, 256] width 46 height 16
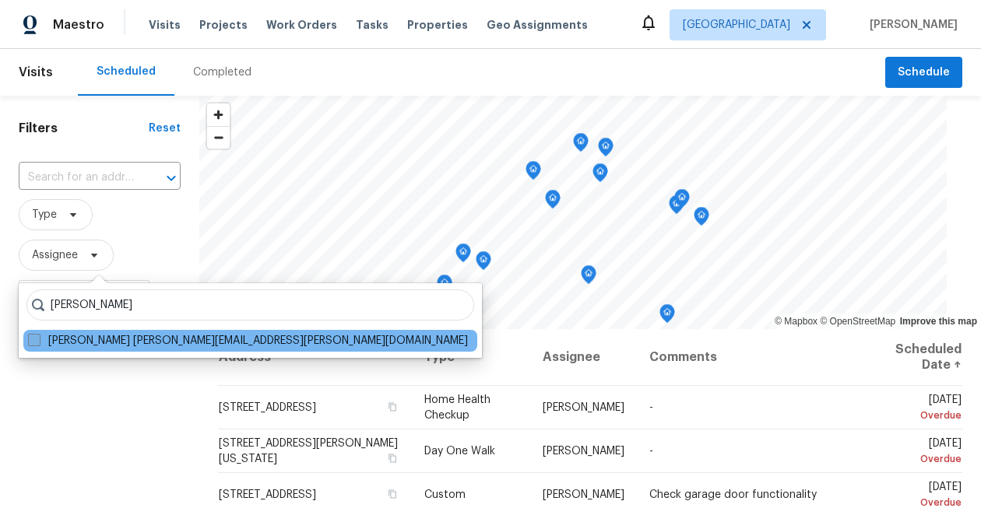
type input "[PERSON_NAME]"
click at [33, 341] on span at bounding box center [34, 340] width 12 height 12
click at [33, 341] on input "[PERSON_NAME] [PERSON_NAME][EMAIL_ADDRESS][PERSON_NAME][DOMAIN_NAME]" at bounding box center [33, 338] width 10 height 10
checkbox input "true"
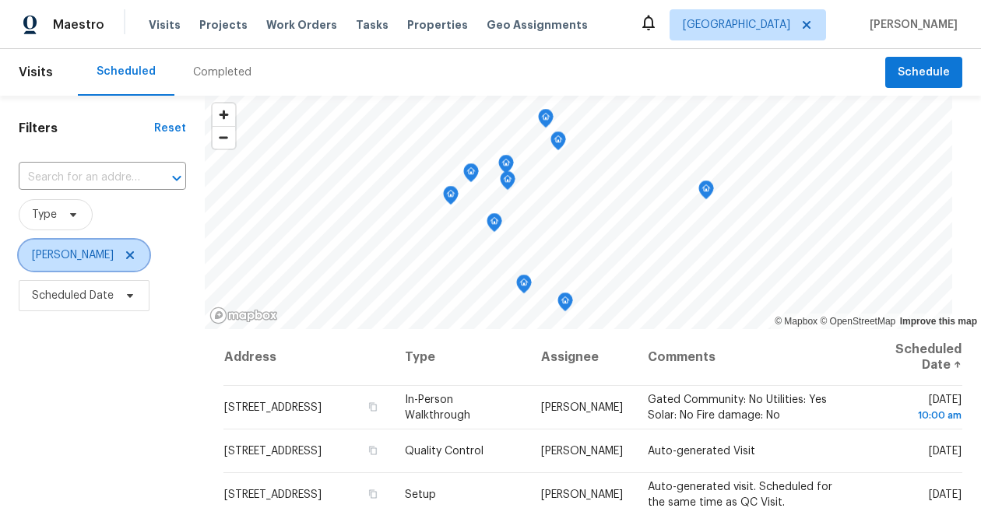
click at [126, 254] on icon at bounding box center [130, 255] width 8 height 8
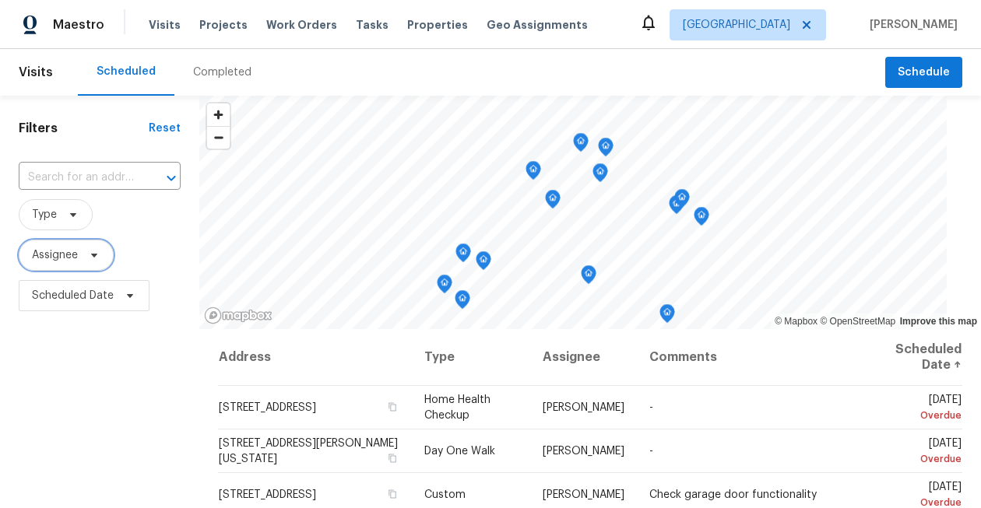
click at [65, 259] on span "Assignee" at bounding box center [55, 256] width 46 height 16
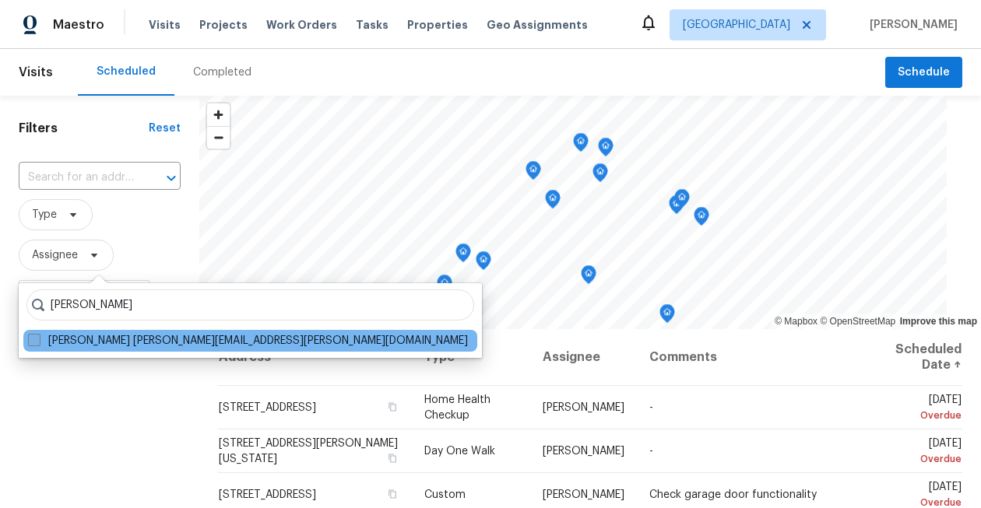
type input "[PERSON_NAME]"
click at [35, 341] on span at bounding box center [34, 340] width 12 height 12
click at [35, 341] on input "[PERSON_NAME] [PERSON_NAME][EMAIL_ADDRESS][PERSON_NAME][DOMAIN_NAME]" at bounding box center [33, 338] width 10 height 10
checkbox input "true"
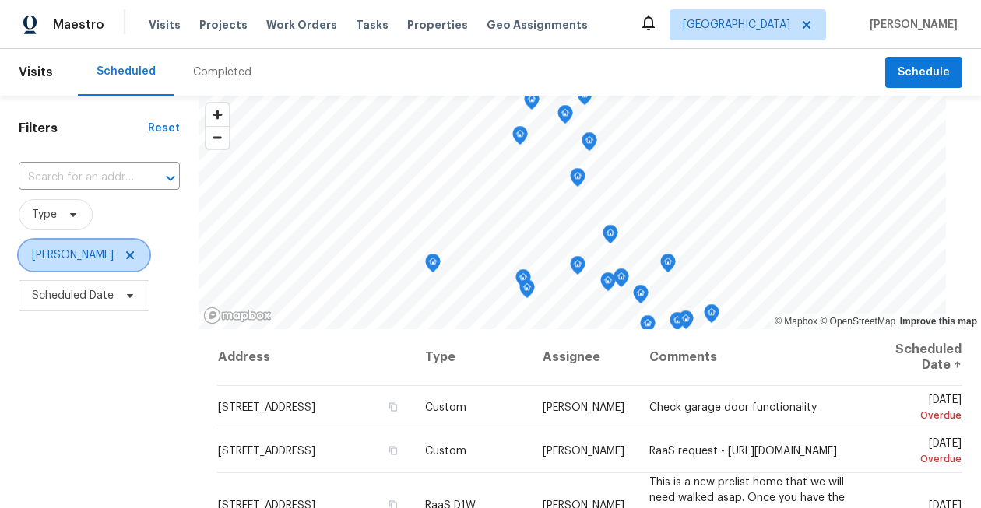
click at [124, 251] on icon at bounding box center [130, 255] width 12 height 12
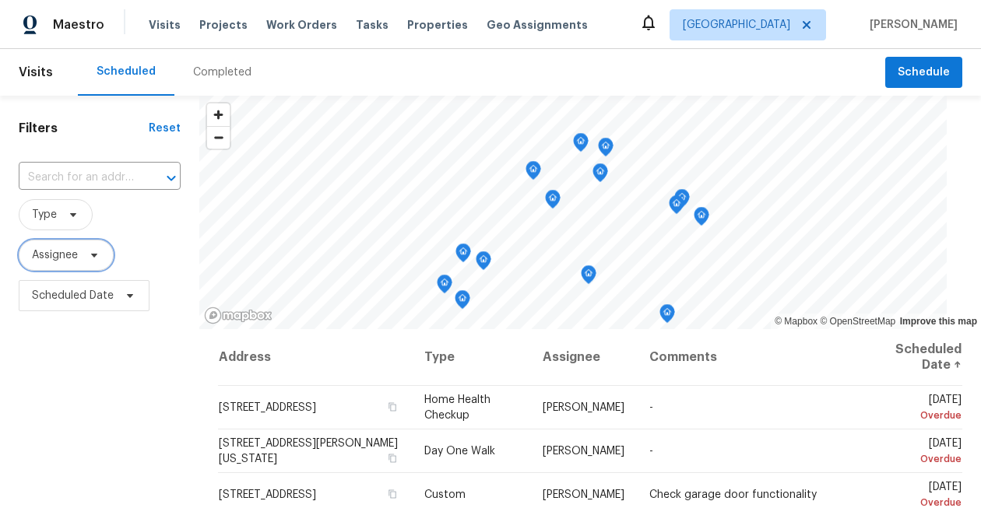
click at [44, 248] on span "Assignee" at bounding box center [55, 256] width 46 height 16
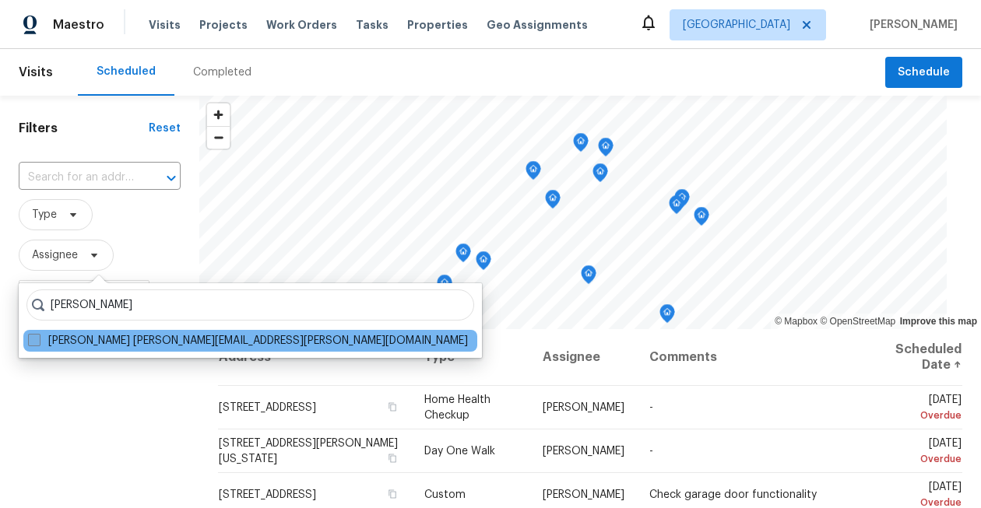
type input "[PERSON_NAME]"
click at [34, 342] on span at bounding box center [34, 340] width 12 height 12
click at [34, 342] on input "[PERSON_NAME] [PERSON_NAME][EMAIL_ADDRESS][PERSON_NAME][DOMAIN_NAME]" at bounding box center [33, 338] width 10 height 10
checkbox input "true"
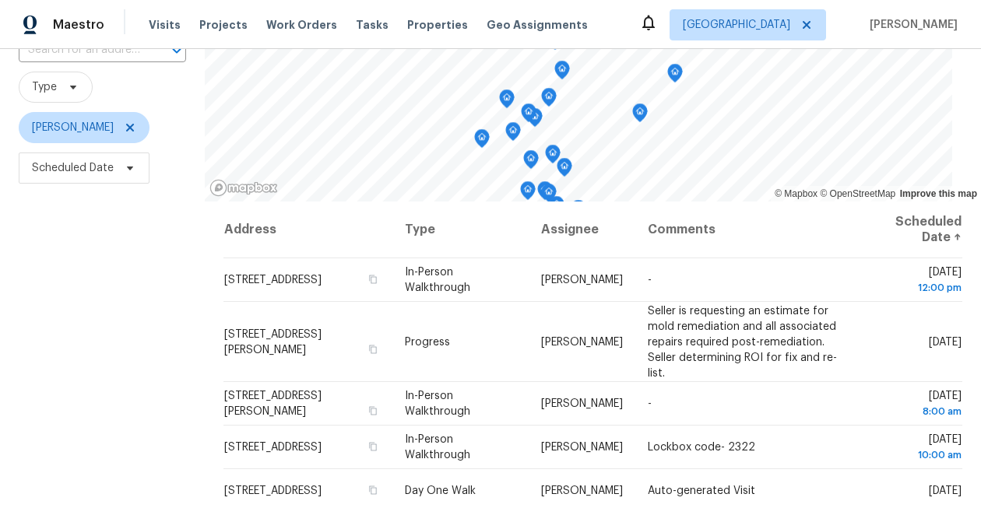
scroll to position [138, 0]
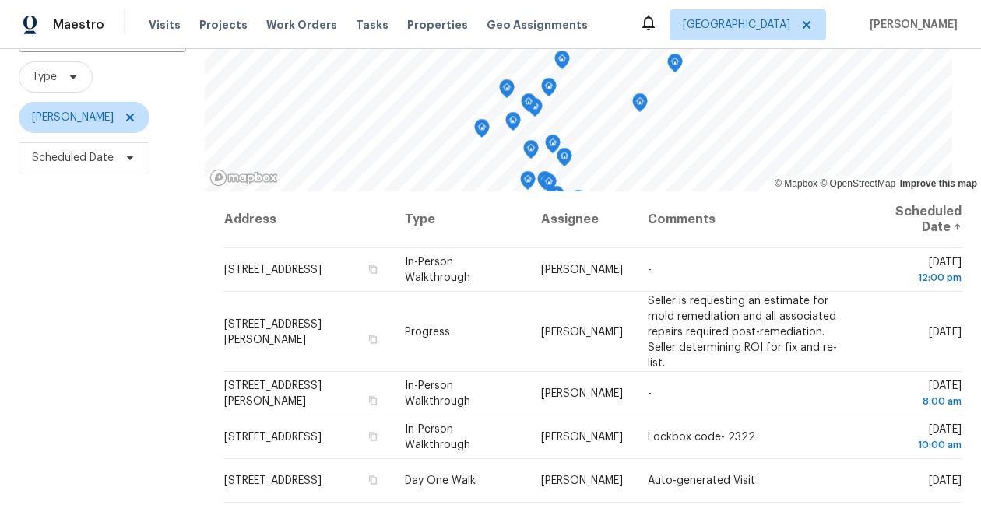
click at [65, 313] on div "Filters Reset ​ Type [PERSON_NAME] Scheduled Date" at bounding box center [102, 278] width 205 height 640
